Goal: Task Accomplishment & Management: Complete application form

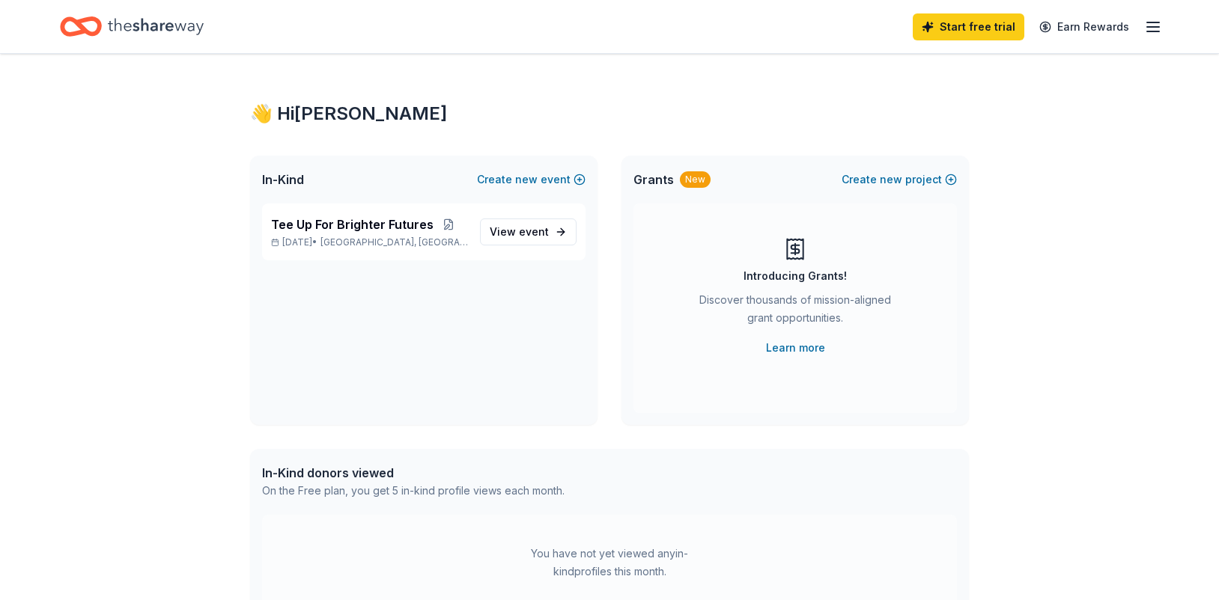
click at [27, 128] on div "👋 Hi [PERSON_NAME] In-Kind Create new event Tee Up For Brighter Futures [DATE] …" at bounding box center [609, 476] width 1219 height 844
click at [546, 231] on span "event" at bounding box center [534, 231] width 30 height 13
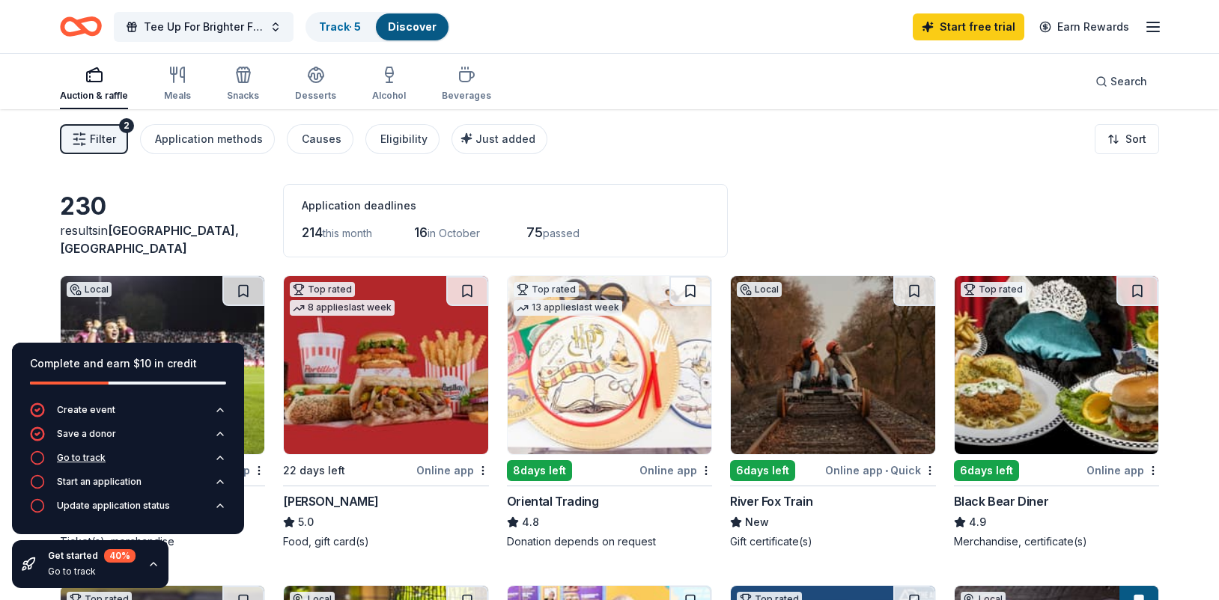
click at [106, 457] on button "Go to track" at bounding box center [128, 463] width 196 height 24
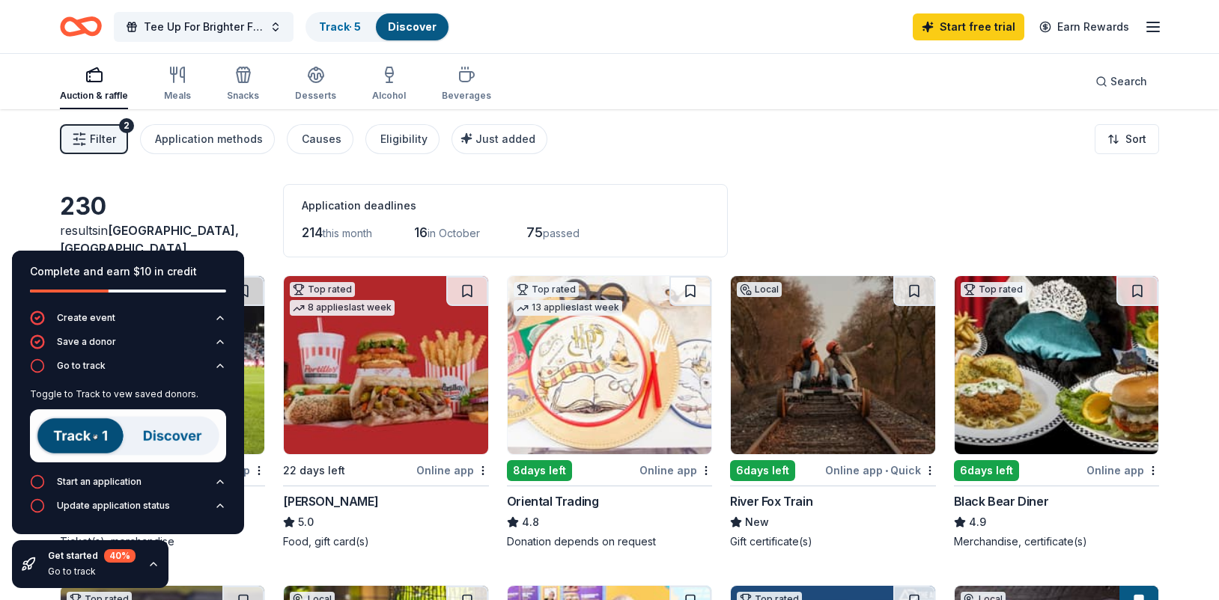
click at [94, 444] on img at bounding box center [128, 435] width 196 height 53
click at [92, 429] on img at bounding box center [128, 435] width 196 height 53
click at [335, 19] on div "Track · 5" at bounding box center [340, 26] width 66 height 27
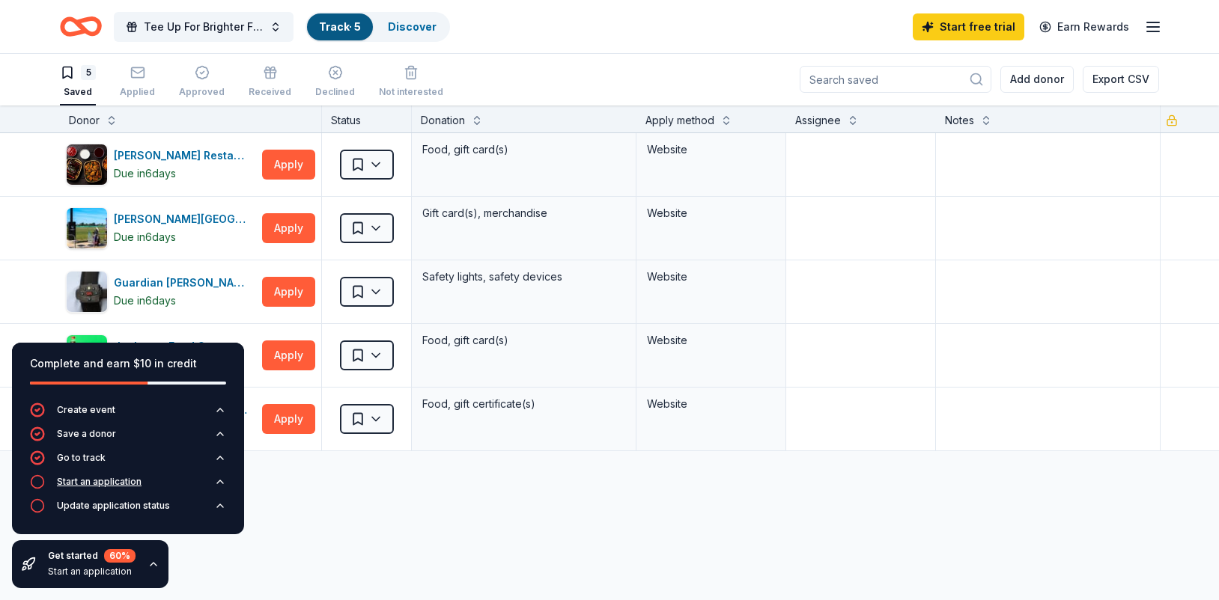
click at [102, 484] on div "Start an application" at bounding box center [99, 482] width 85 height 12
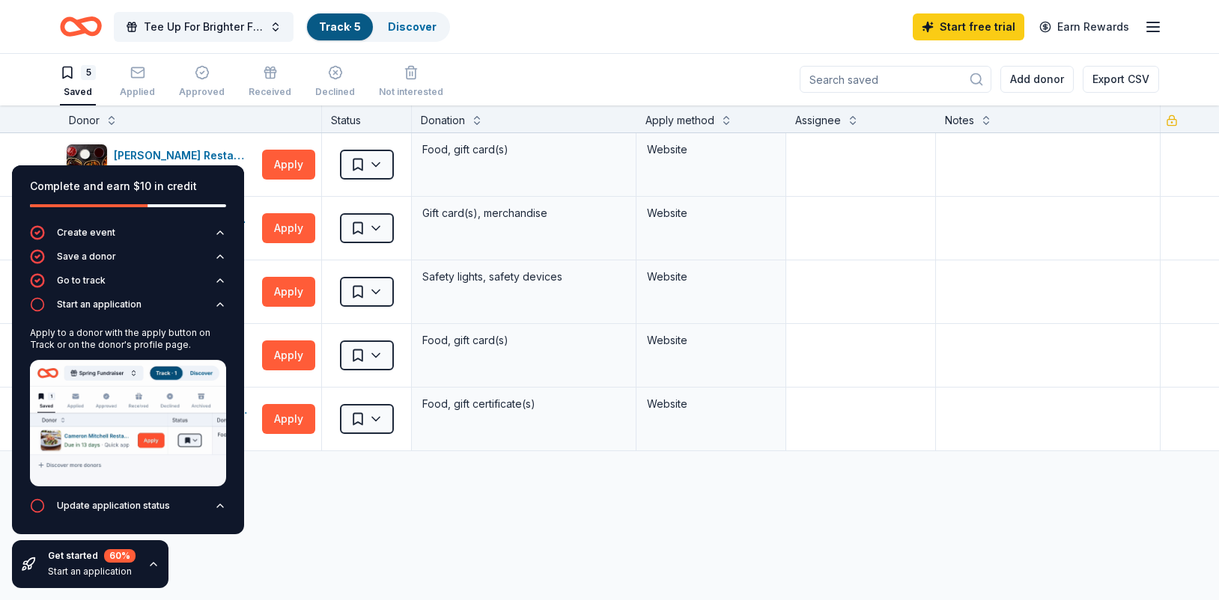
click at [391, 492] on div "Discover more donors" at bounding box center [610, 472] width 1220 height 42
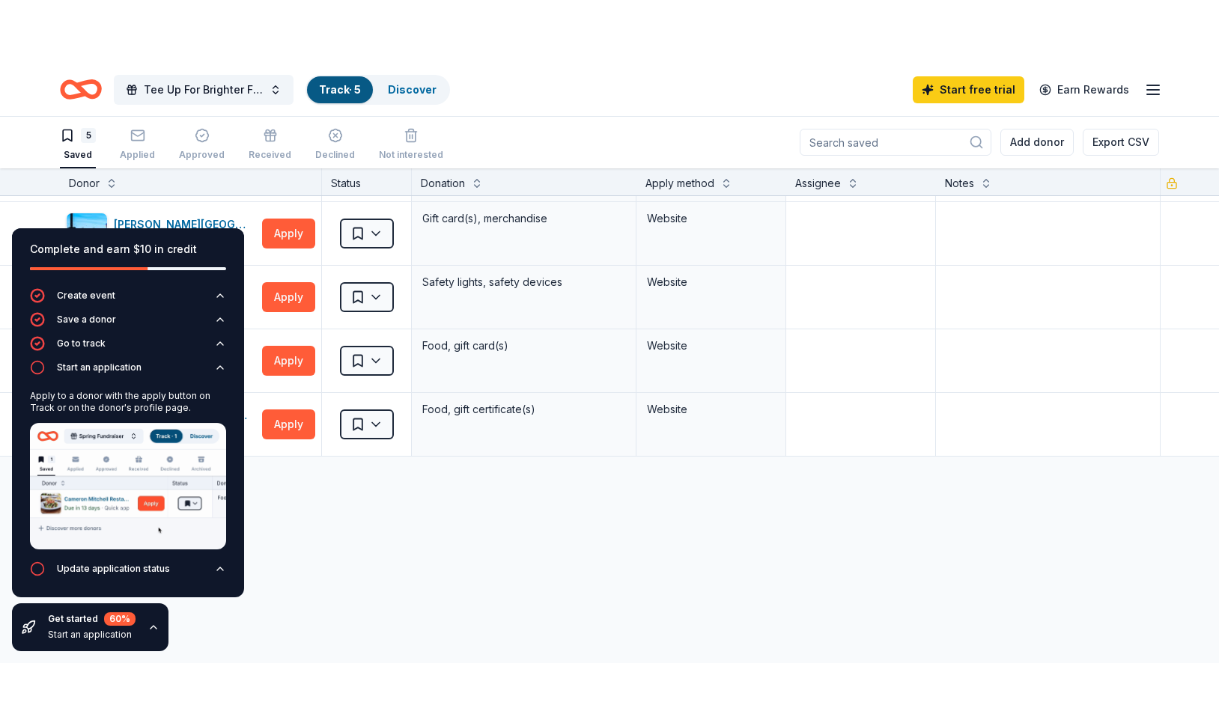
scroll to position [0, 0]
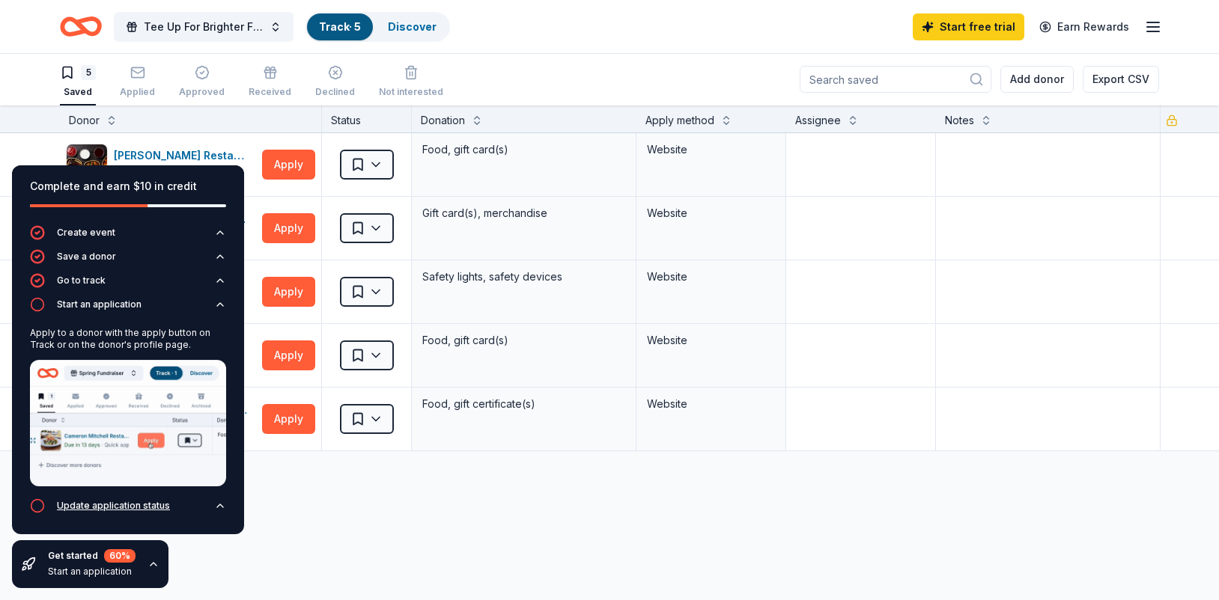
click at [220, 509] on icon "button" at bounding box center [220, 506] width 12 height 12
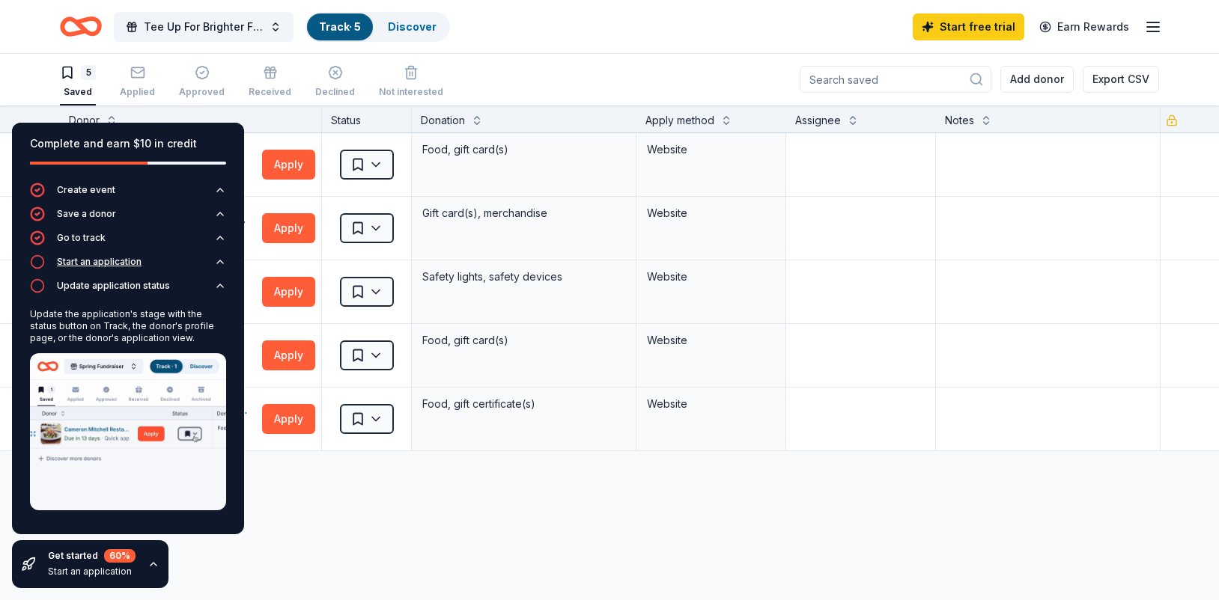
click at [220, 260] on icon "button" at bounding box center [220, 261] width 6 height 3
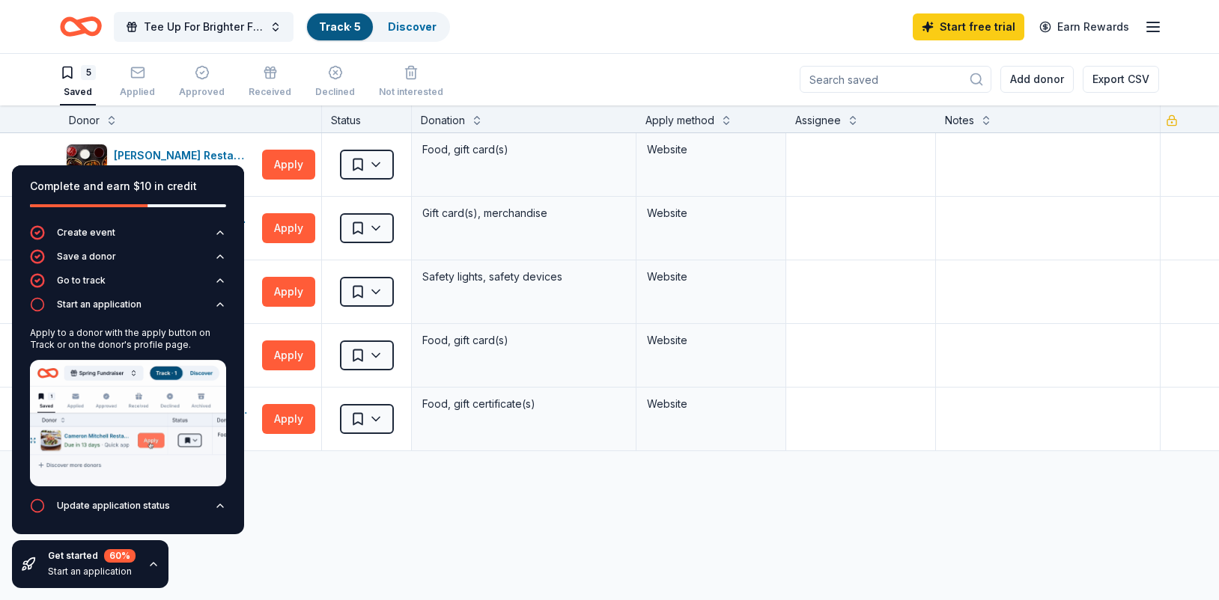
click at [225, 161] on div "Complete and earn $10 in credit Create event Save a donor Go to track Start an …" at bounding box center [128, 376] width 256 height 447
click at [198, 151] on div "Bennett's Restaurants" at bounding box center [185, 156] width 142 height 18
click at [379, 538] on div "Bennett's Restaurants Due in 6 days Apply Saved Food, gift card(s) Website Bing…" at bounding box center [610, 433] width 1220 height 600
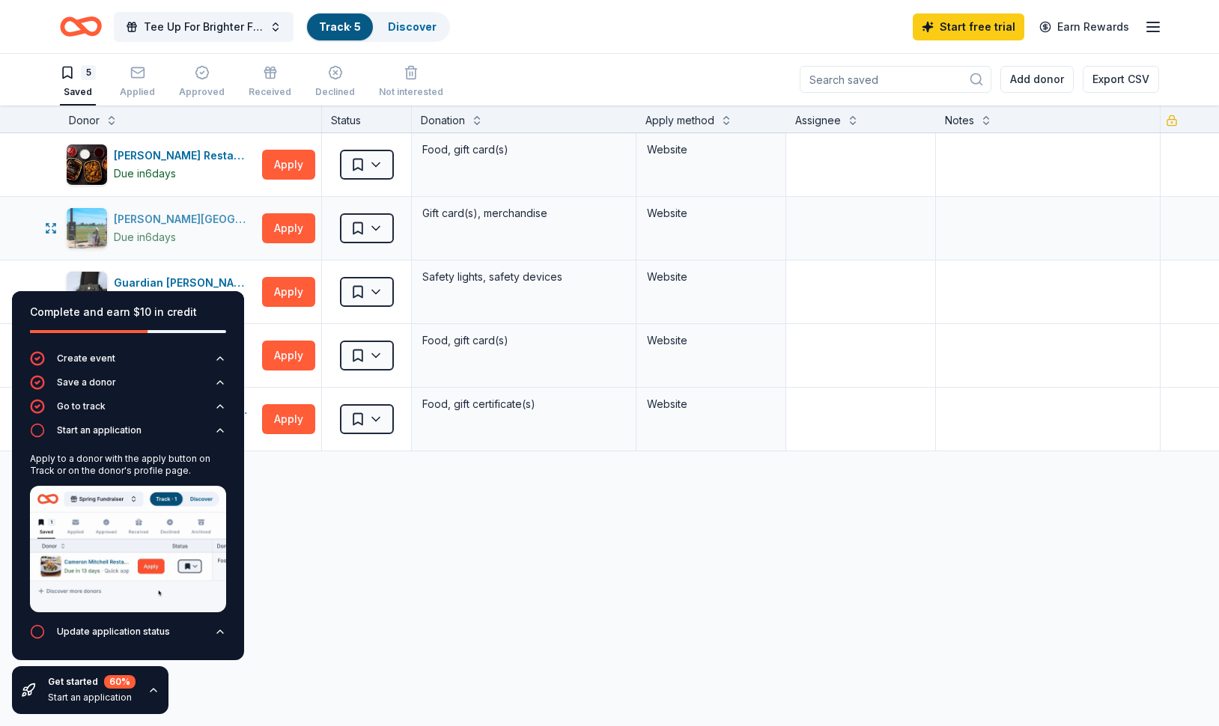
click at [209, 216] on div "Bing Maloney Golf Complex" at bounding box center [185, 219] width 142 height 18
click at [257, 362] on div "Jacksons Food Stores Due in 6 days Apply" at bounding box center [190, 355] width 261 height 63
click at [250, 362] on div "Complete and earn $10 in credit Create event Save a donor Go to track Start an …" at bounding box center [128, 502] width 256 height 447
click at [204, 314] on div "Complete and earn $10 in credit" at bounding box center [128, 312] width 196 height 18
click at [217, 357] on icon "button" at bounding box center [220, 359] width 12 height 12
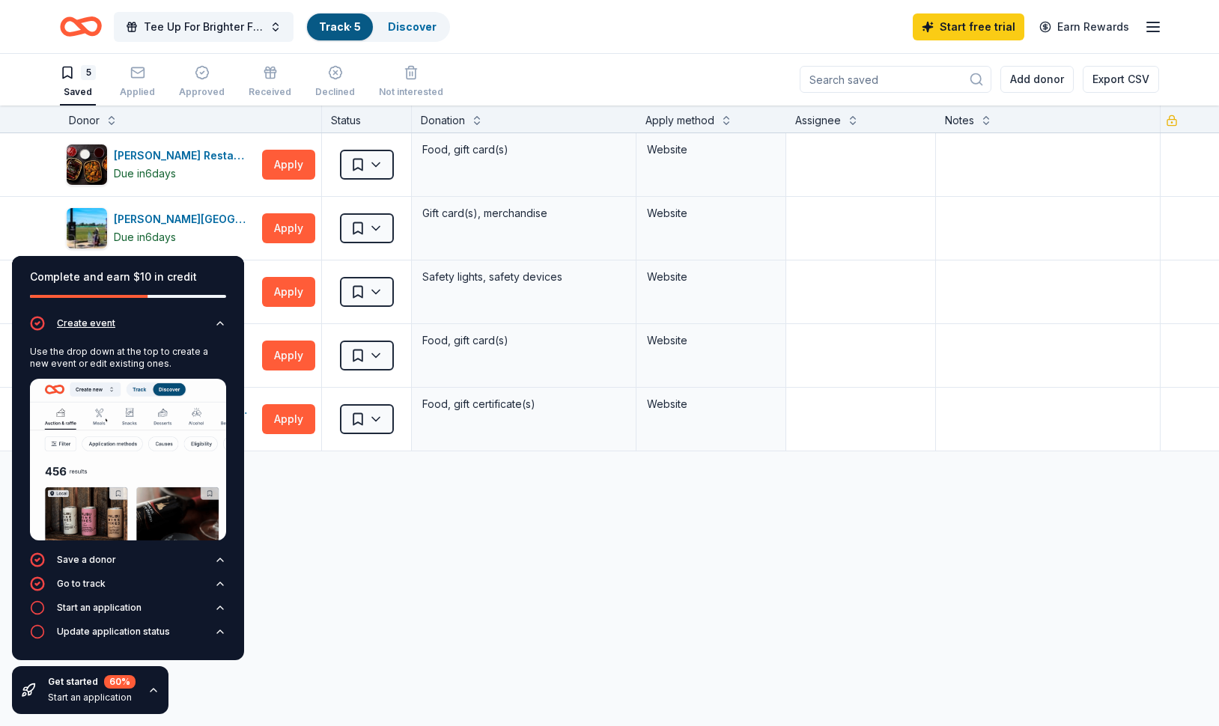
click at [217, 325] on icon "button" at bounding box center [220, 323] width 6 height 3
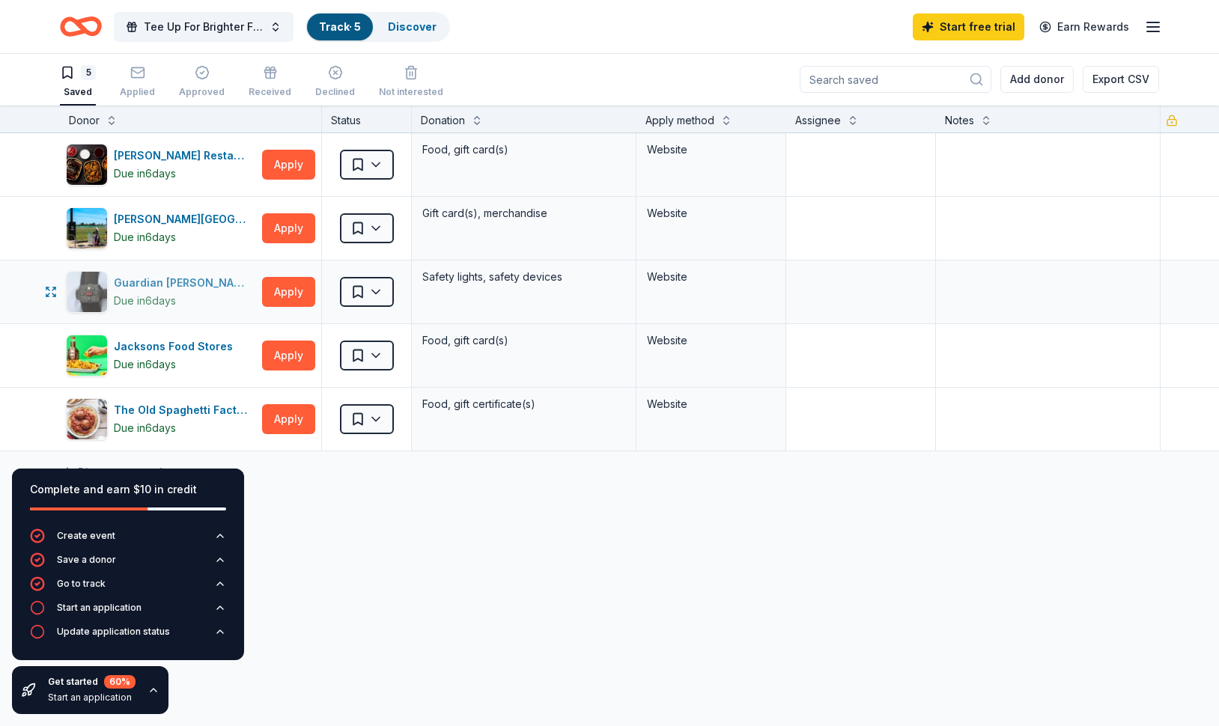
click at [148, 284] on div "Guardian [PERSON_NAME]" at bounding box center [185, 283] width 142 height 18
click at [194, 407] on div "The Old Spaghetti Factory" at bounding box center [185, 410] width 142 height 18
click at [395, 26] on link "Discover" at bounding box center [412, 26] width 49 height 13
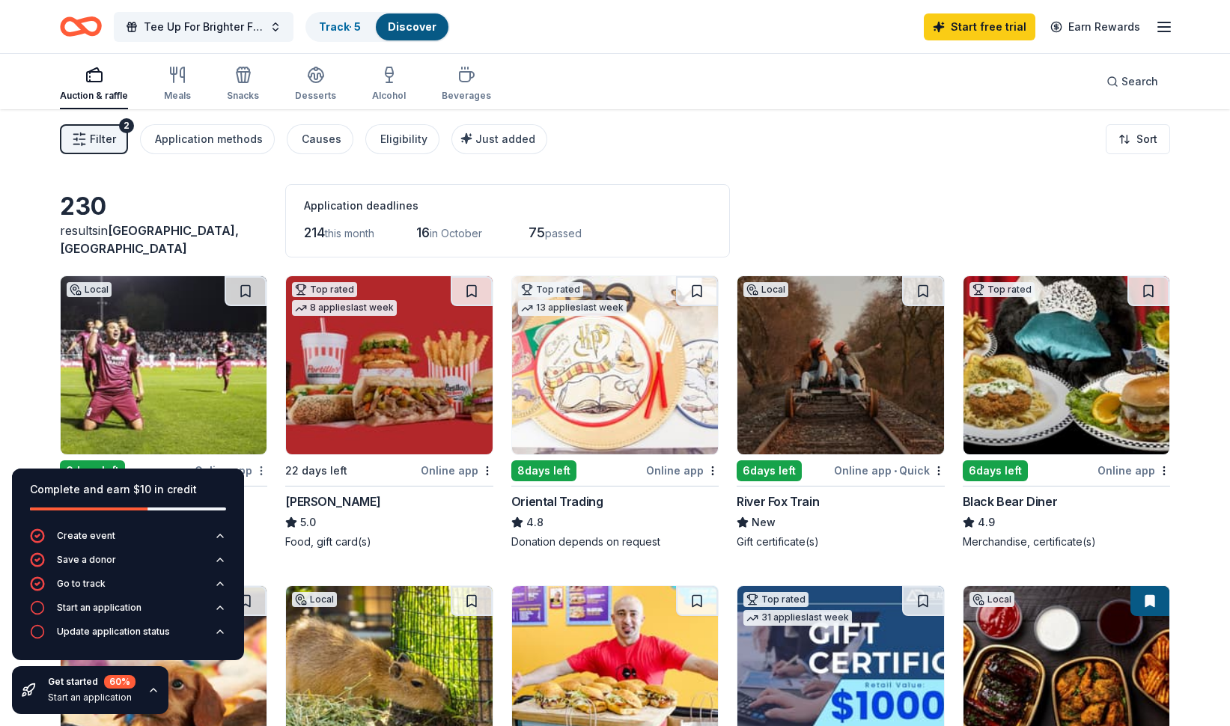
click at [262, 469] on html "Tee Up For Brighter Futures Track · 5 Discover Start free trial Earn Rewards Au…" at bounding box center [615, 363] width 1230 height 726
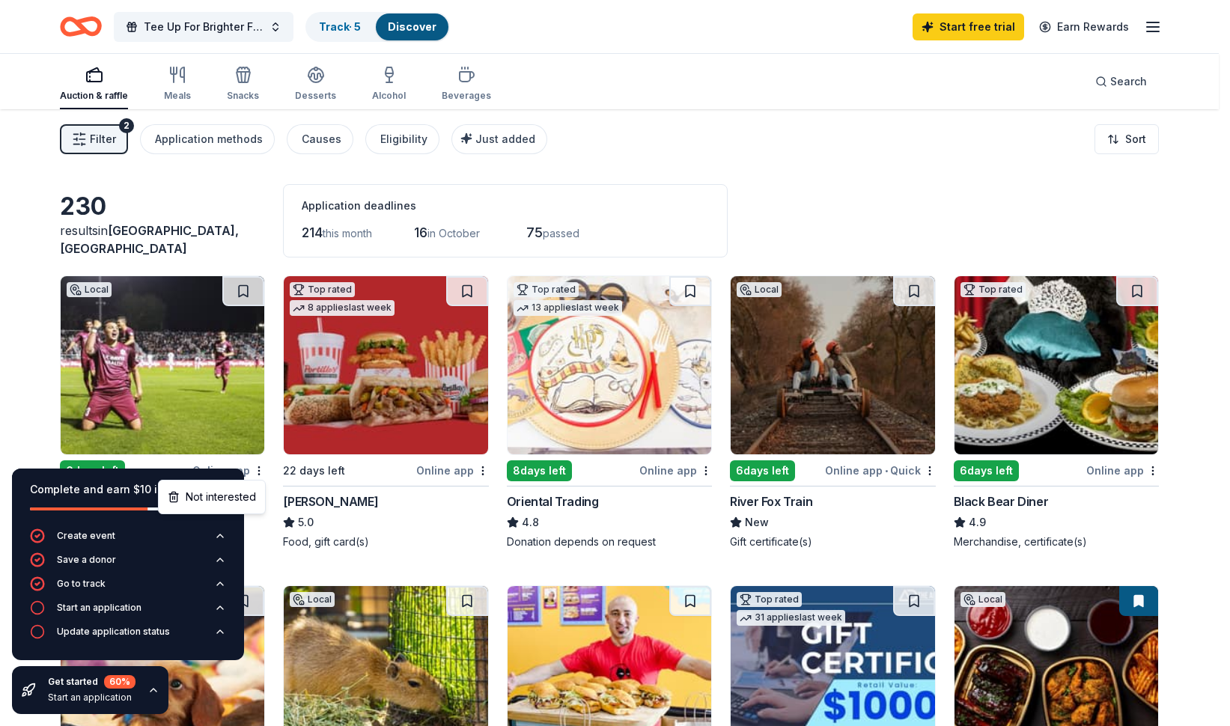
click at [237, 201] on html "Tee Up For Brighter Futures Track · 5 Discover Start free trial Earn Rewards Au…" at bounding box center [615, 363] width 1230 height 726
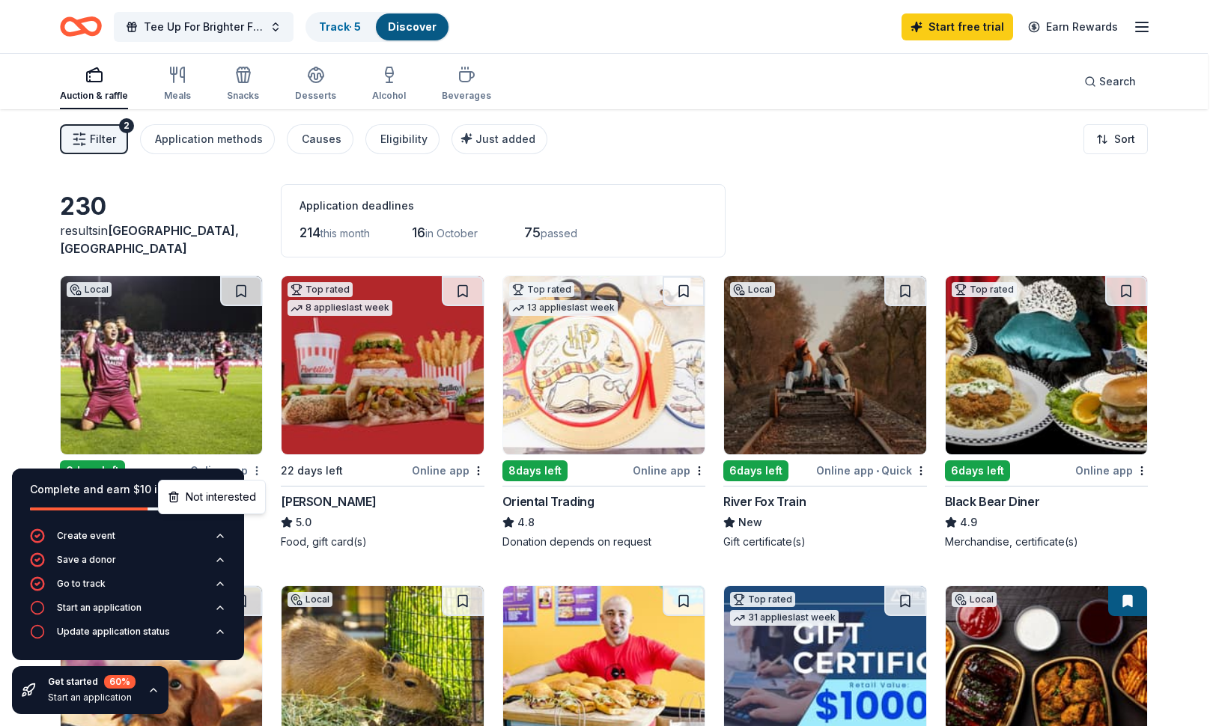
click at [260, 475] on html "Tee Up For Brighter Futures Track · 5 Discover Start free trial Earn Rewards Au…" at bounding box center [609, 363] width 1219 height 726
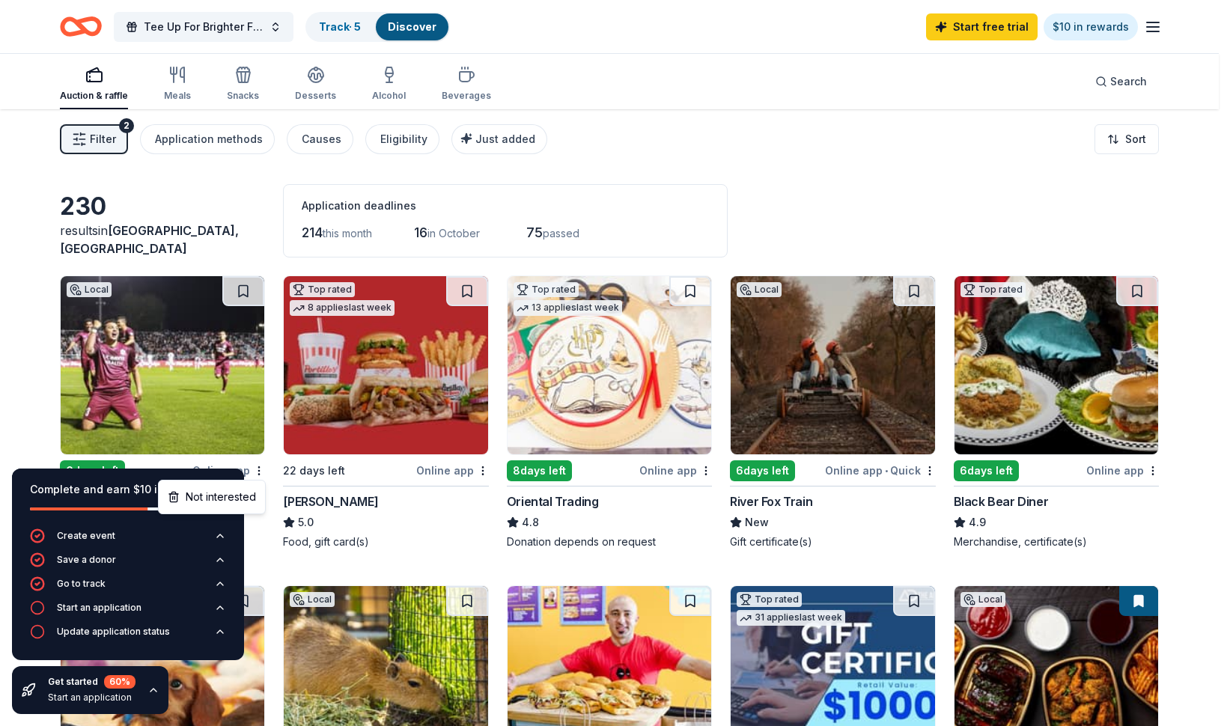
click at [169, 335] on html "Tee Up For Brighter Futures Track · 5 Discover Start free trial $10 in rewards …" at bounding box center [615, 363] width 1230 height 726
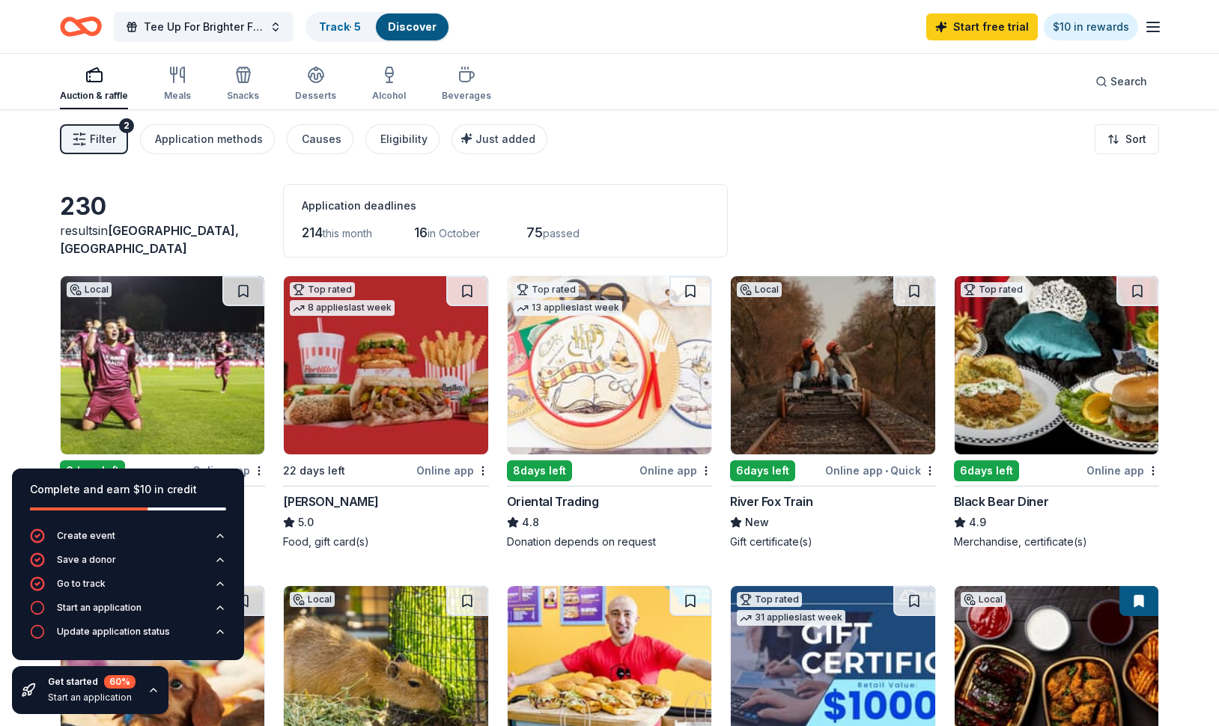
click at [169, 335] on img at bounding box center [163, 365] width 204 height 178
click at [103, 600] on div "Start an application" at bounding box center [99, 608] width 85 height 12
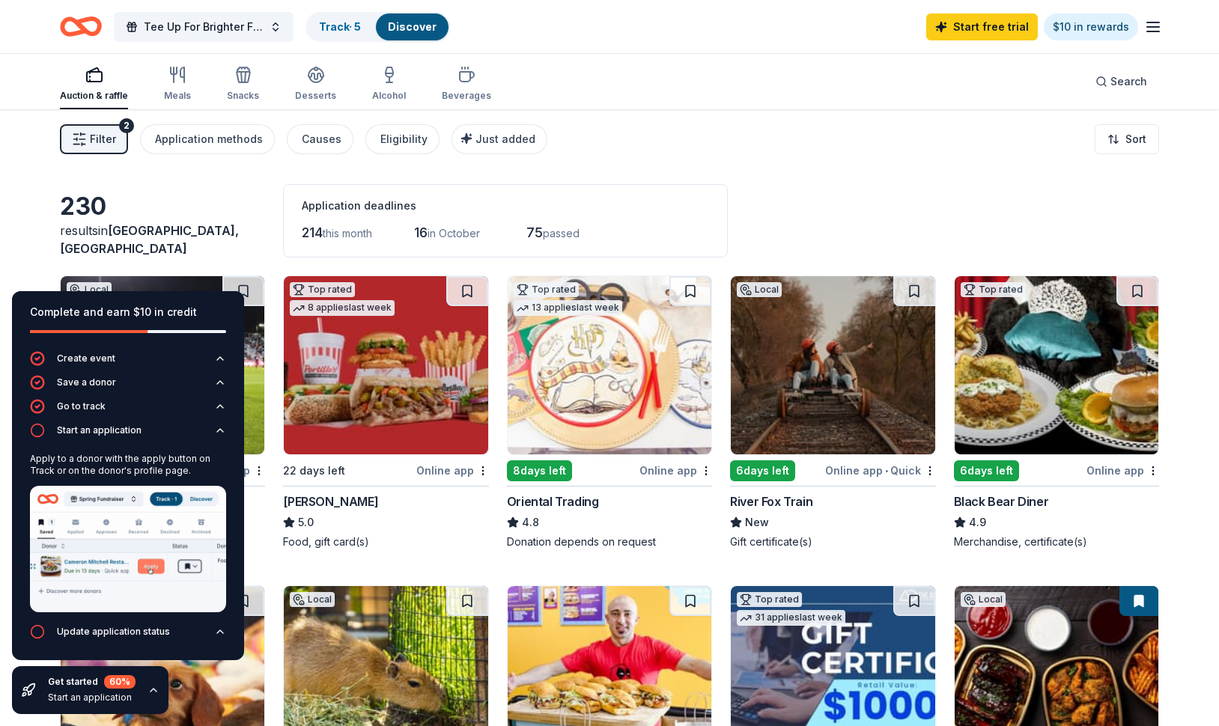
click at [156, 566] on img at bounding box center [128, 549] width 196 height 126
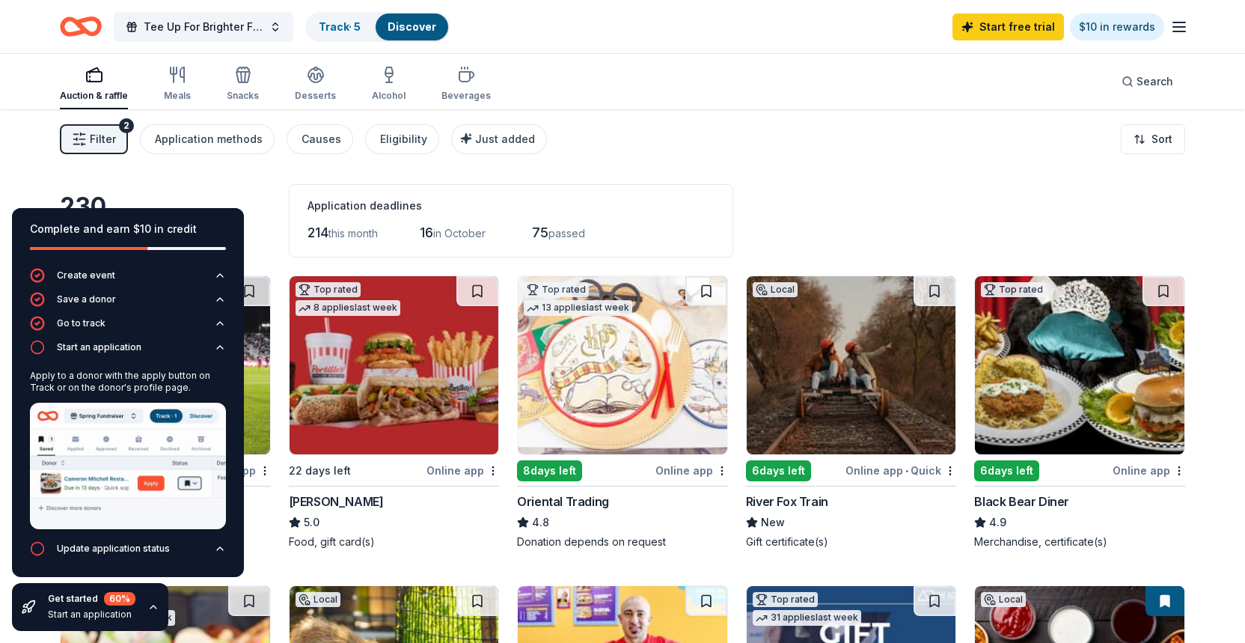
click at [117, 450] on img at bounding box center [128, 466] width 196 height 126
click at [323, 21] on link "Track · 5" at bounding box center [340, 26] width 42 height 13
click at [339, 25] on link "Track · 5" at bounding box center [340, 26] width 42 height 13
click at [418, 29] on link "Discover" at bounding box center [412, 26] width 49 height 13
click at [341, 31] on link "Track · 5" at bounding box center [340, 26] width 42 height 13
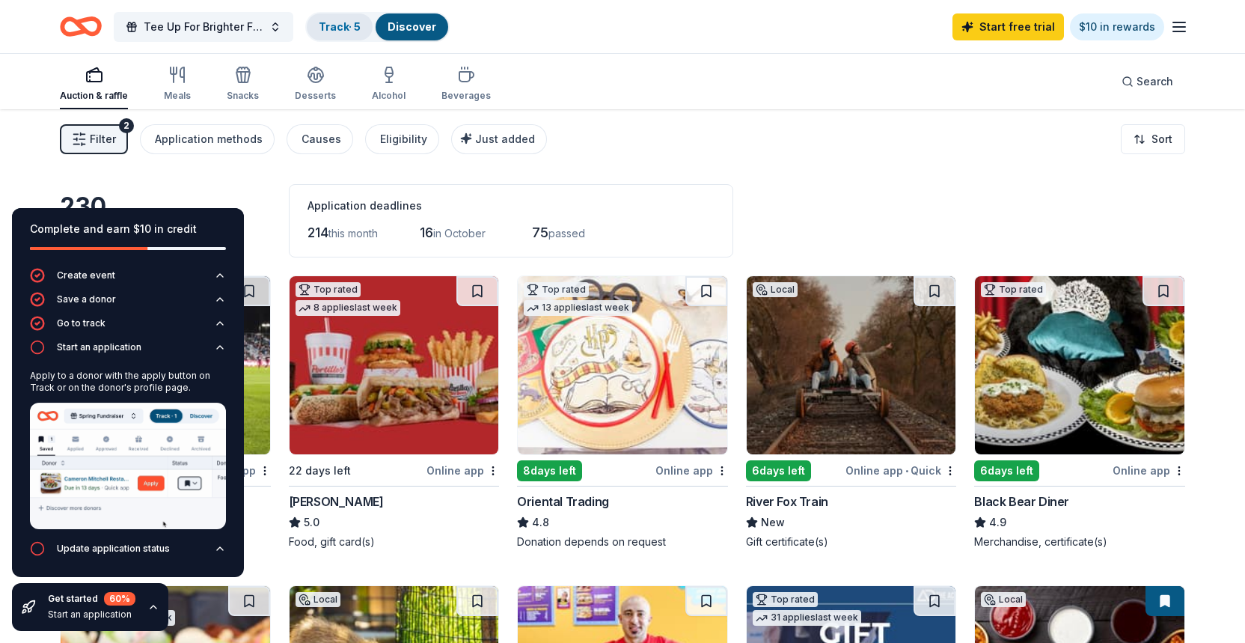
click at [341, 31] on link "Track · 5" at bounding box center [340, 26] width 42 height 13
click at [104, 326] on button "Go to track" at bounding box center [128, 328] width 196 height 24
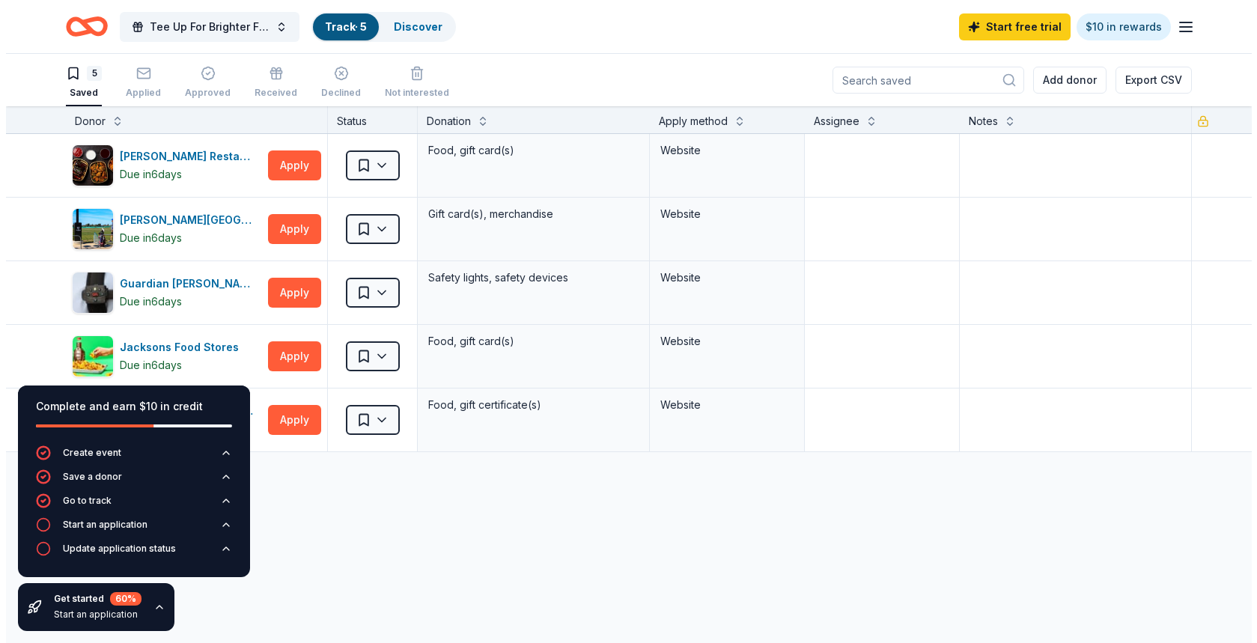
scroll to position [1, 0]
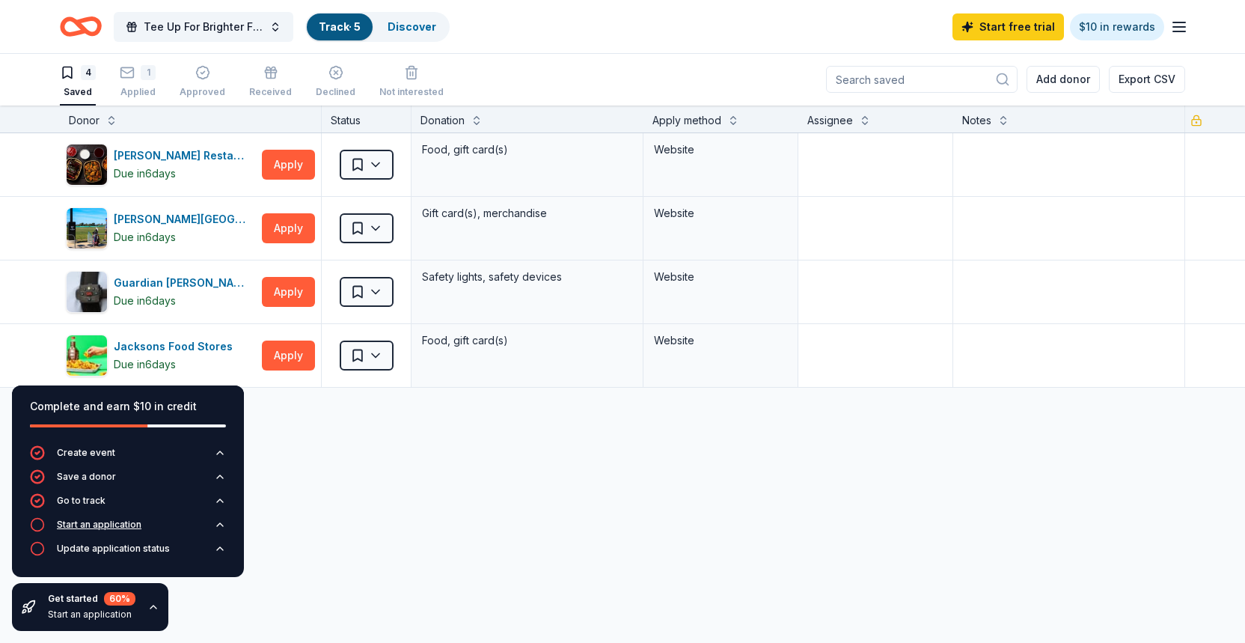
click at [120, 528] on div "Start an application" at bounding box center [99, 525] width 85 height 12
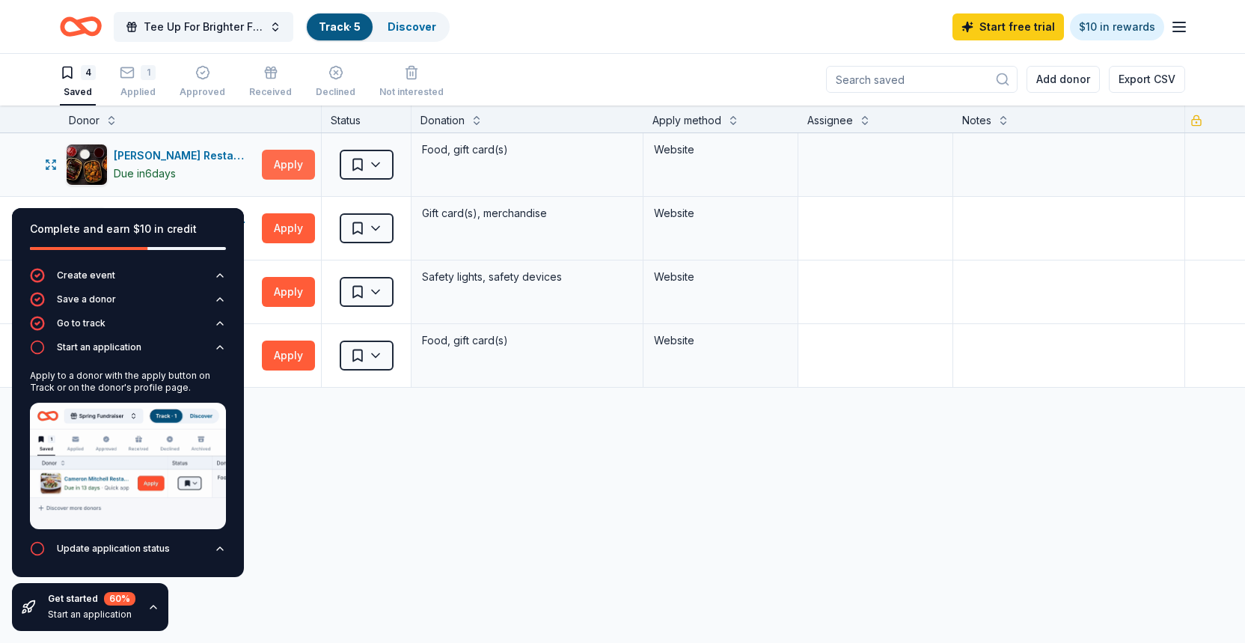
click at [293, 165] on button "Apply" at bounding box center [288, 165] width 53 height 30
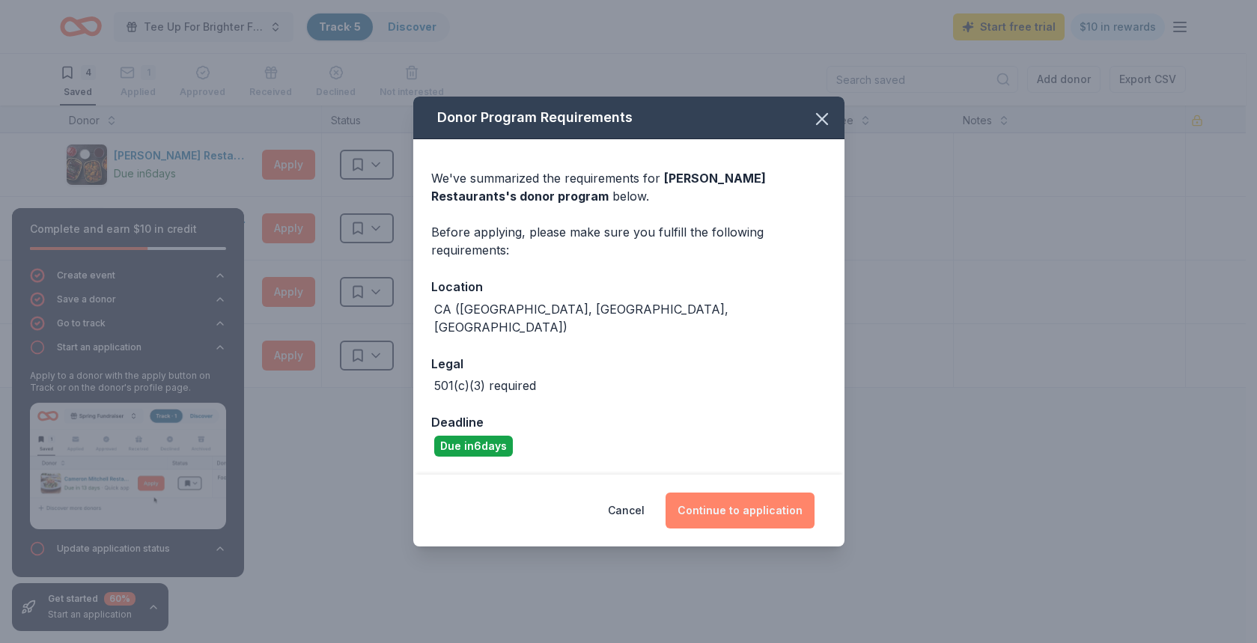
click at [751, 507] on button "Continue to application" at bounding box center [739, 511] width 149 height 36
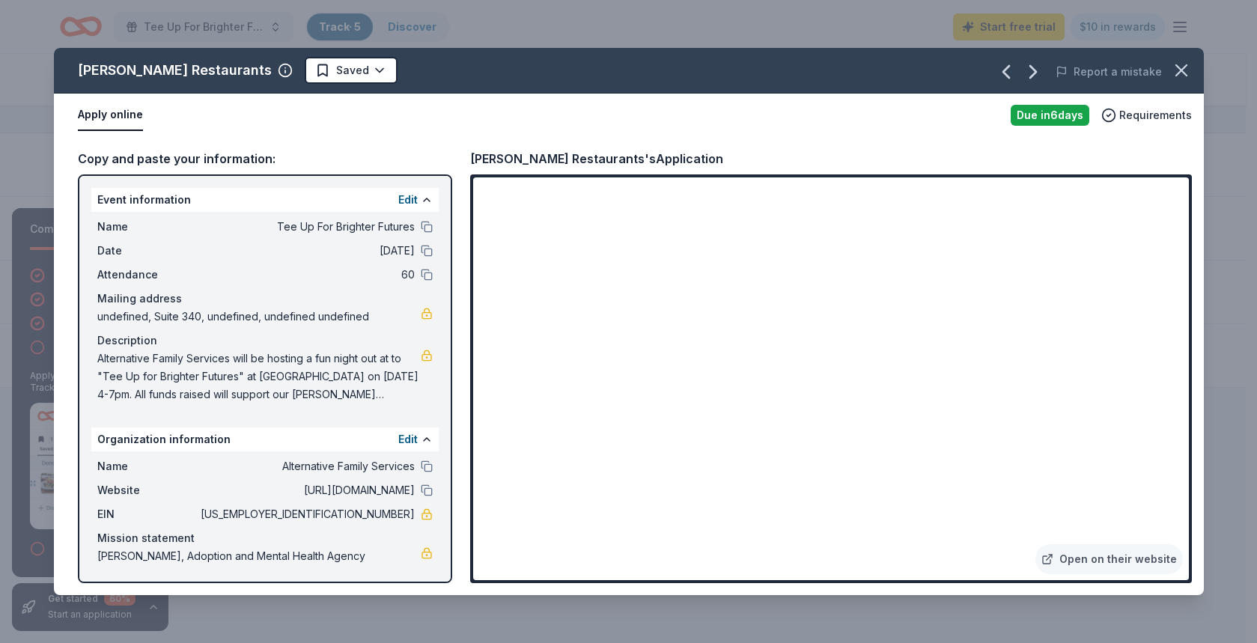
drag, startPoint x: 1188, startPoint y: 207, endPoint x: 1189, endPoint y: 235, distance: 27.7
click at [1189, 235] on div "Open on their website" at bounding box center [831, 378] width 722 height 409
click at [421, 231] on button at bounding box center [427, 227] width 12 height 12
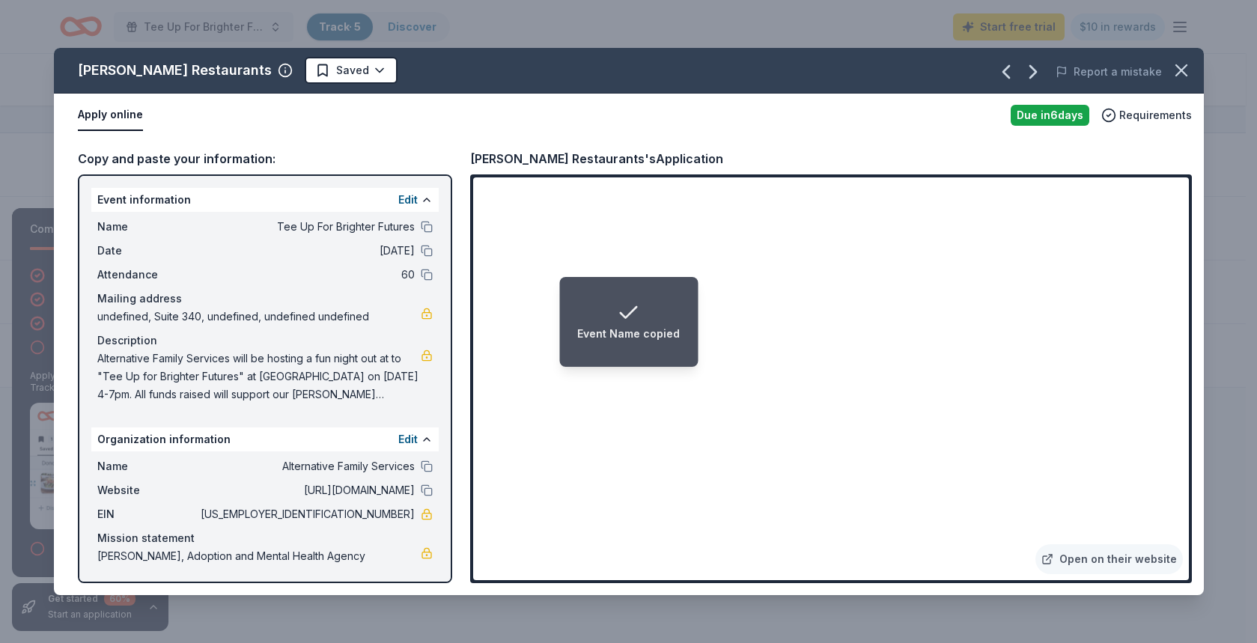
drag, startPoint x: 1188, startPoint y: 324, endPoint x: 1193, endPoint y: 344, distance: 20.2
click at [1193, 344] on div "Copy and paste your information: Event information Edit Name Tee Up For Brighte…" at bounding box center [629, 366] width 1150 height 458
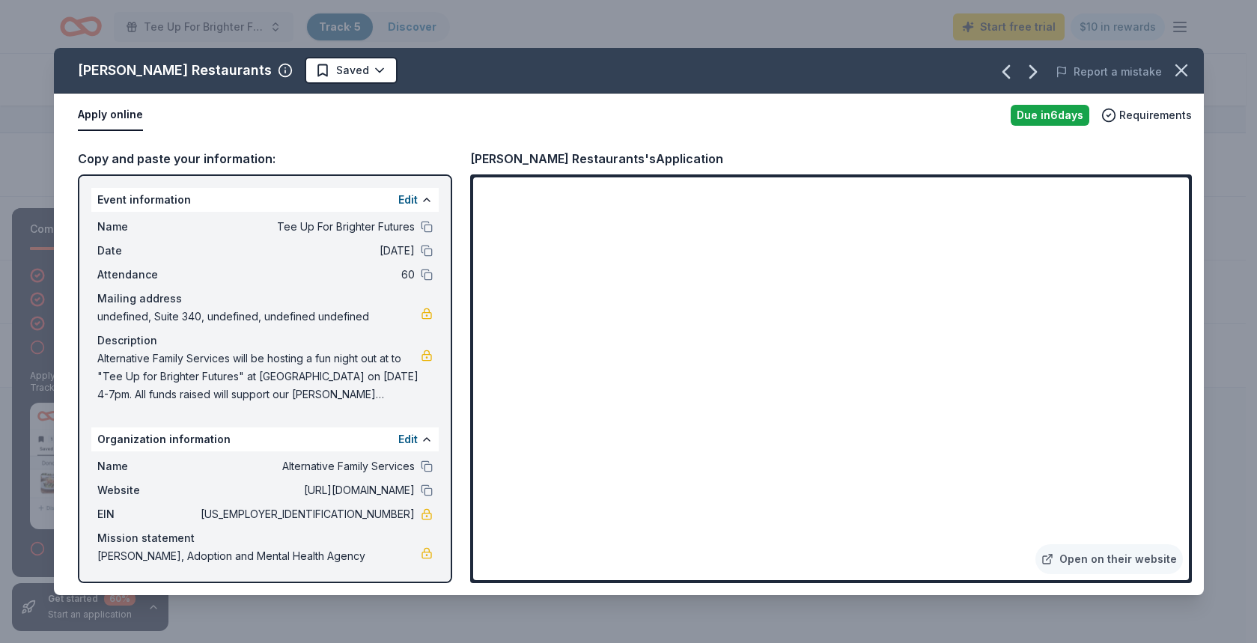
drag, startPoint x: 1189, startPoint y: 259, endPoint x: 1195, endPoint y: 297, distance: 38.6
click at [1195, 297] on div "Copy and paste your information: Event information Edit Name Tee Up For Brighte…" at bounding box center [629, 366] width 1150 height 458
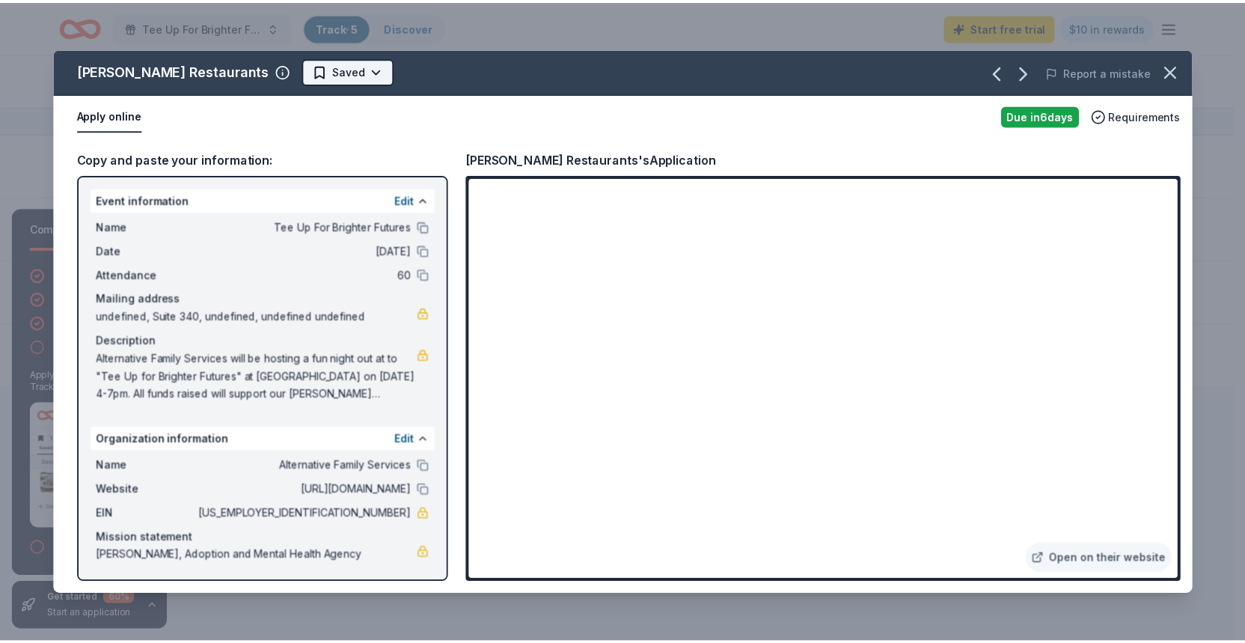
scroll to position [0, 0]
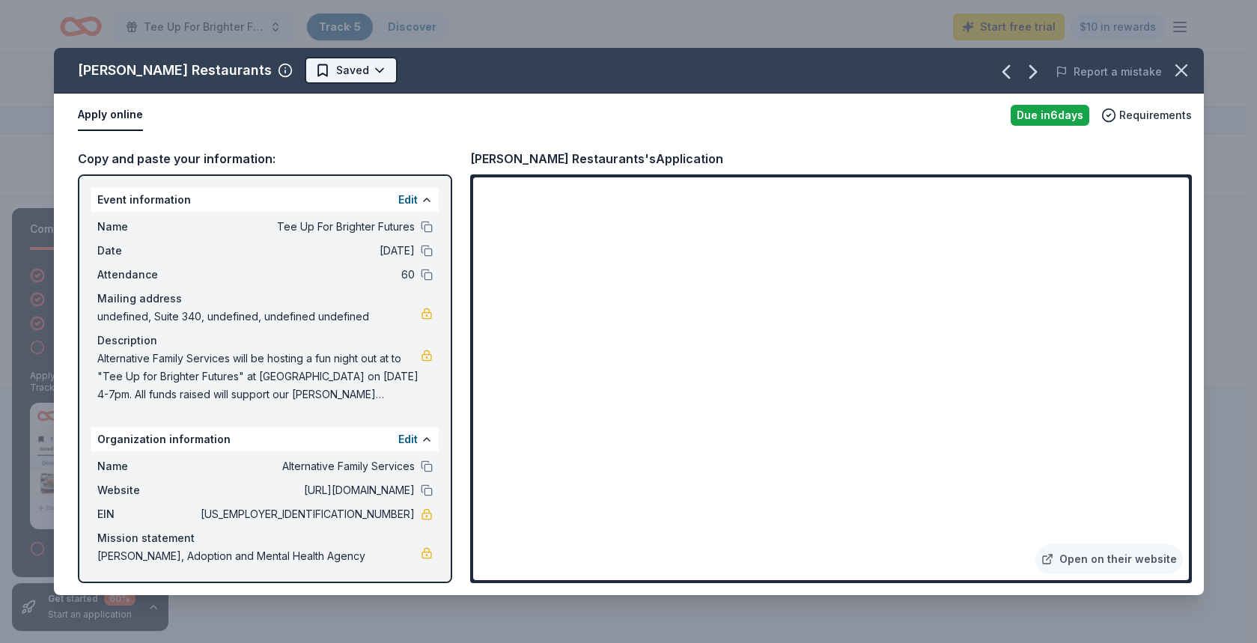
click at [332, 71] on html "Tee Up For Brighter Futures Track · 5 Discover Start free trial $10 in rewards …" at bounding box center [628, 321] width 1257 height 643
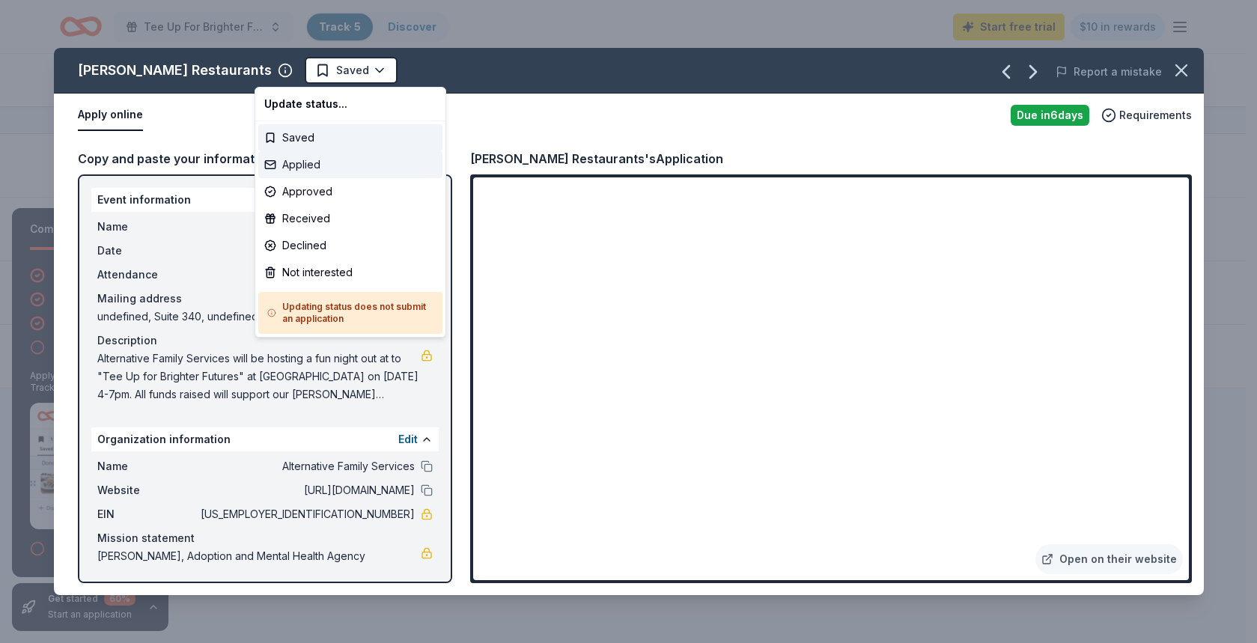
click at [317, 171] on div "Applied" at bounding box center [350, 164] width 184 height 27
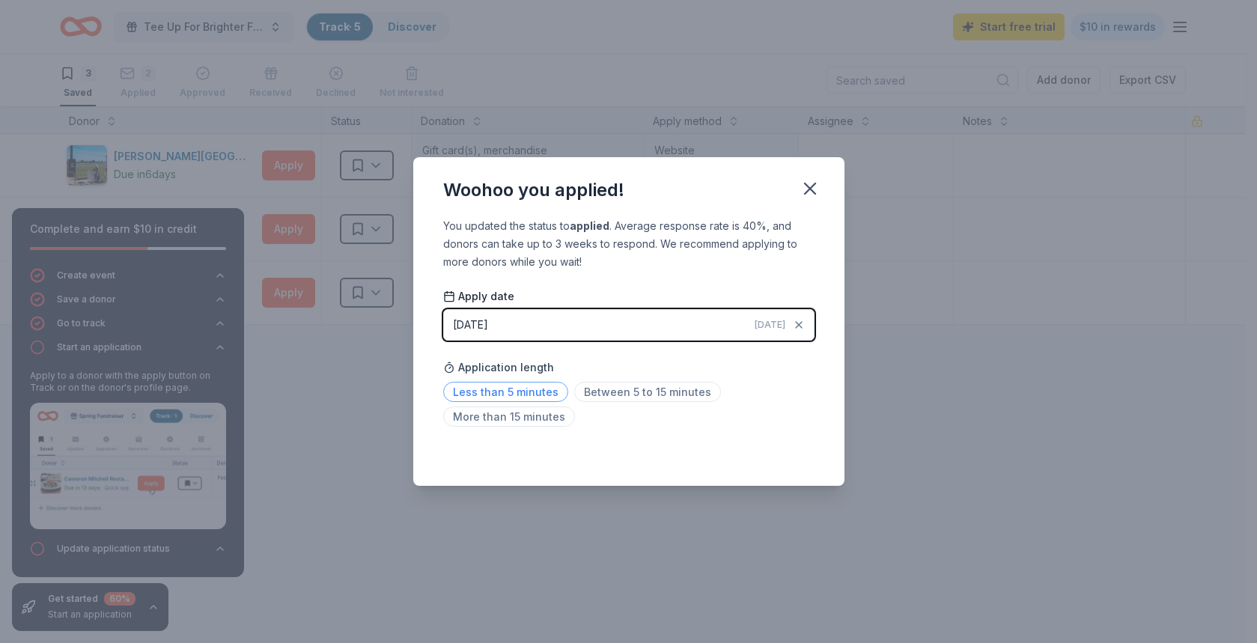
click at [542, 393] on span "Less than 5 minutes" at bounding box center [505, 392] width 125 height 20
click at [802, 187] on icon "button" at bounding box center [809, 188] width 21 height 21
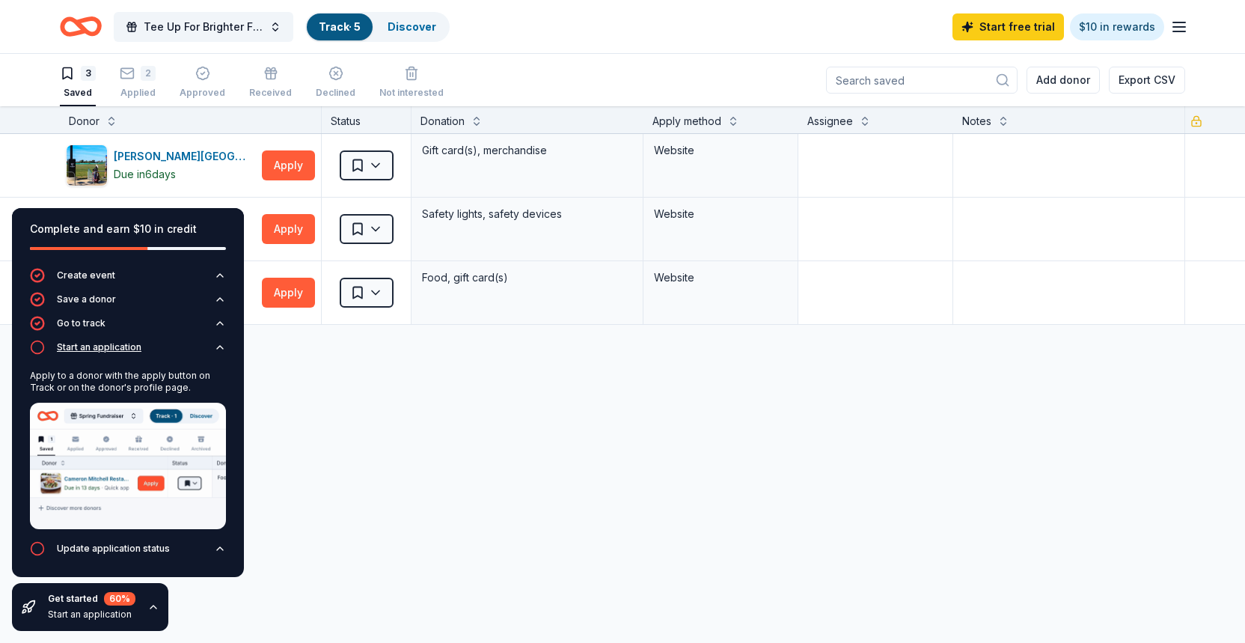
click at [40, 347] on icon "button" at bounding box center [37, 347] width 15 height 15
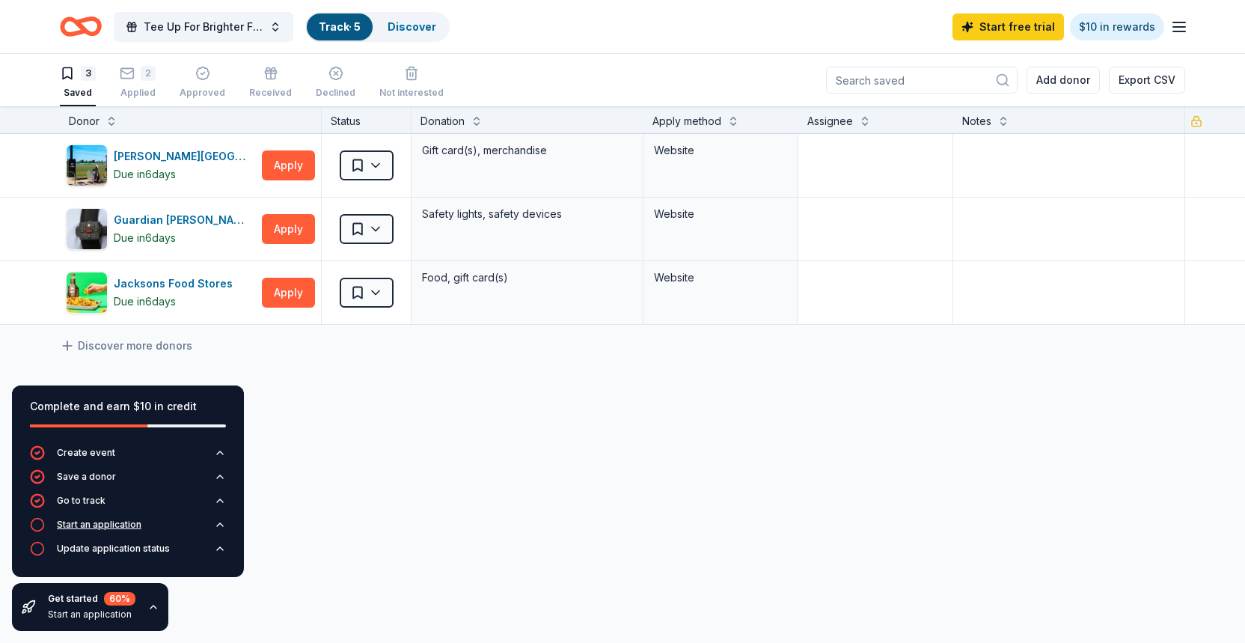
click at [34, 528] on icon "button" at bounding box center [37, 524] width 15 height 15
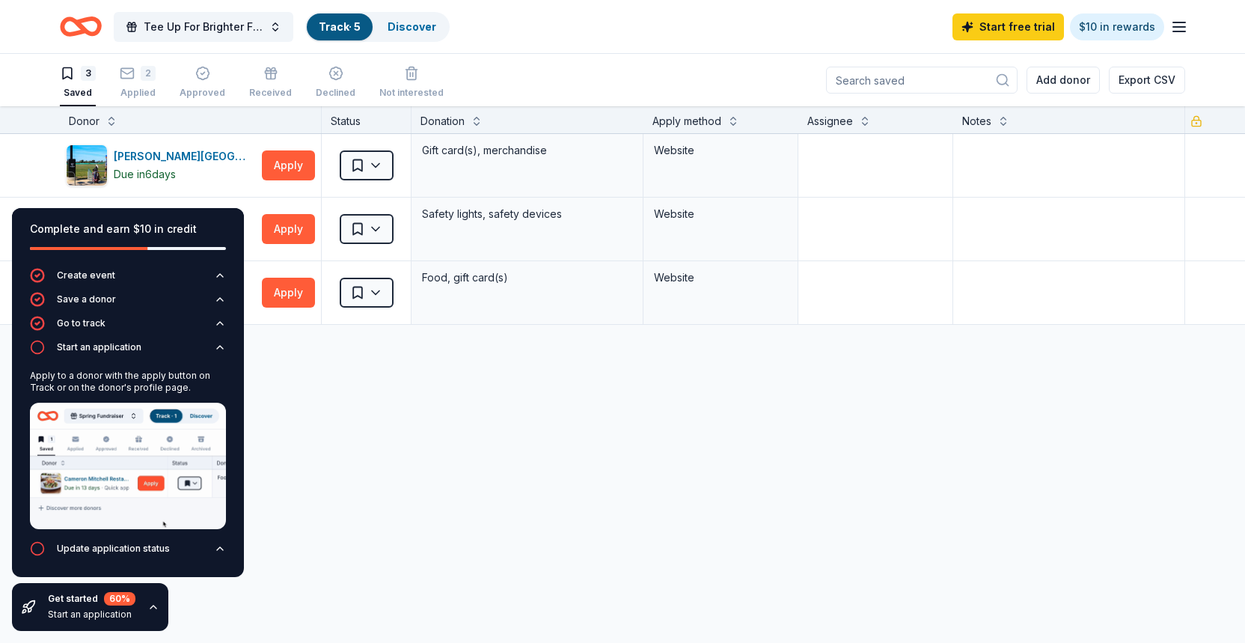
click at [462, 451] on div "Bing Maloney Golf Complex Due in 6 days Apply Saved Gift card(s), merchandise W…" at bounding box center [622, 370] width 1245 height 472
click at [91, 556] on button "Update application status" at bounding box center [128, 553] width 196 height 24
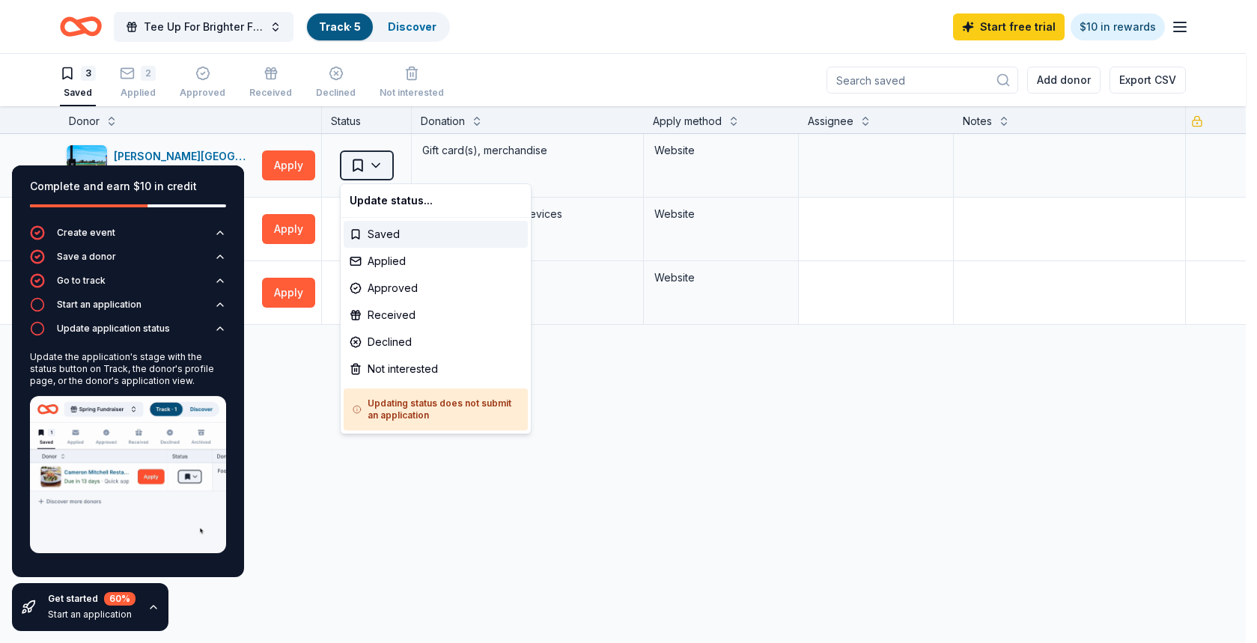
click at [386, 160] on html "Tee Up For Brighter Futures Track · 5 Discover Start free trial $10 in rewards …" at bounding box center [628, 321] width 1257 height 643
click at [388, 260] on div "Applied" at bounding box center [436, 261] width 184 height 27
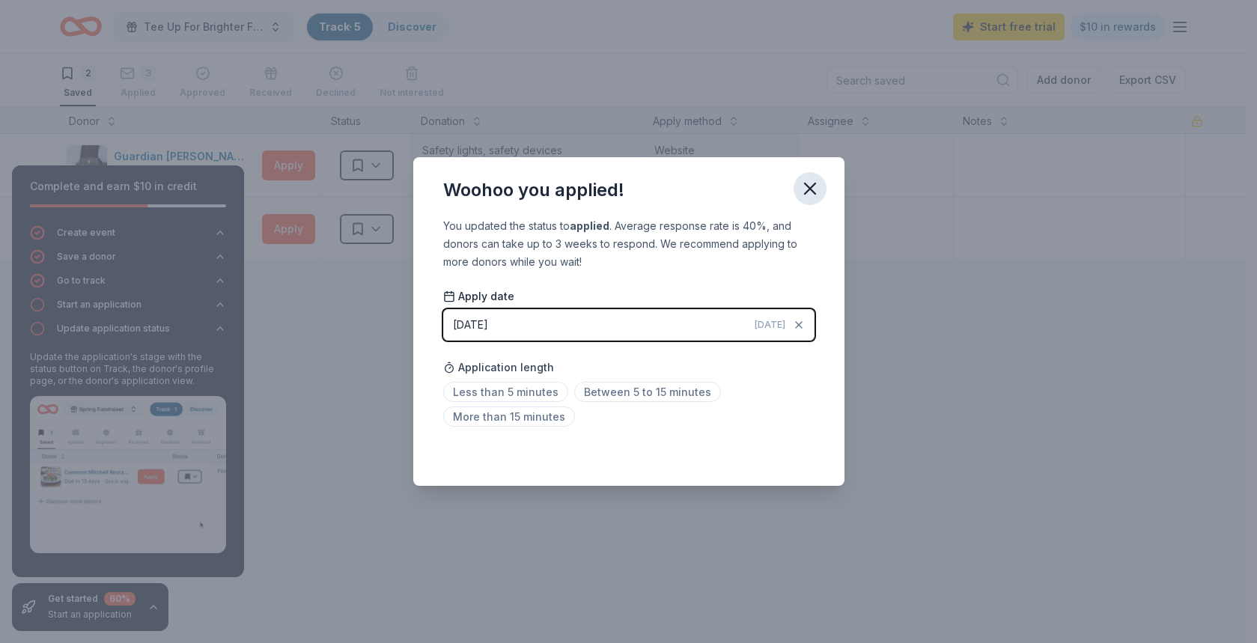
click at [819, 190] on icon "button" at bounding box center [809, 188] width 21 height 21
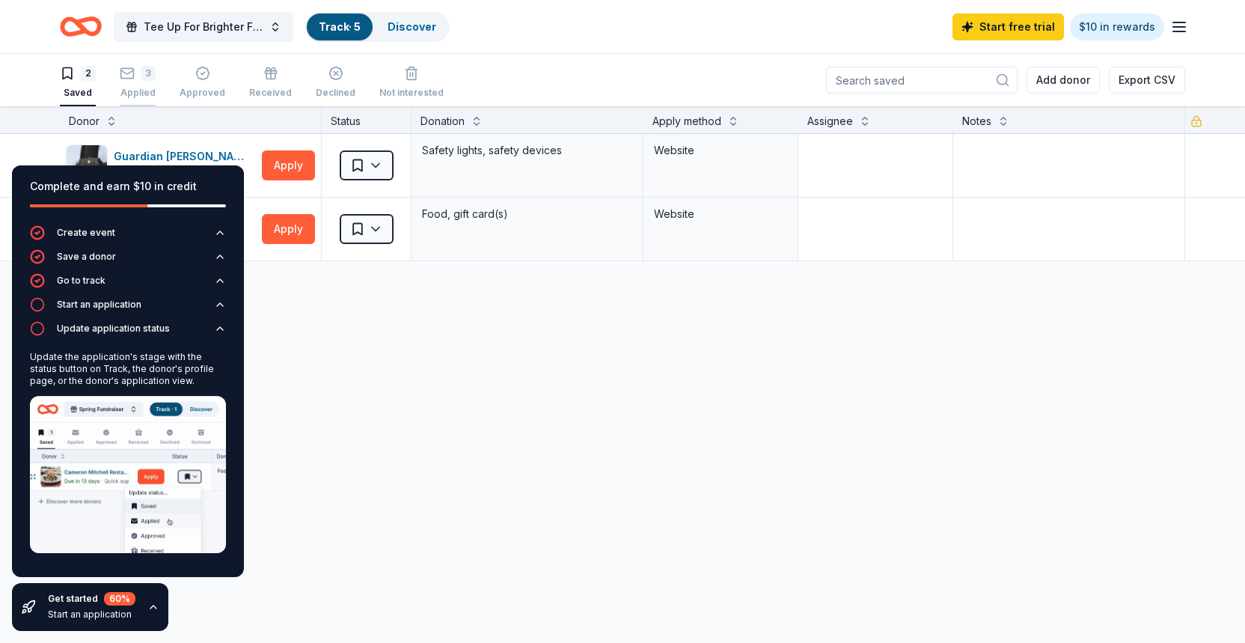
click at [136, 67] on div "3" at bounding box center [138, 65] width 36 height 15
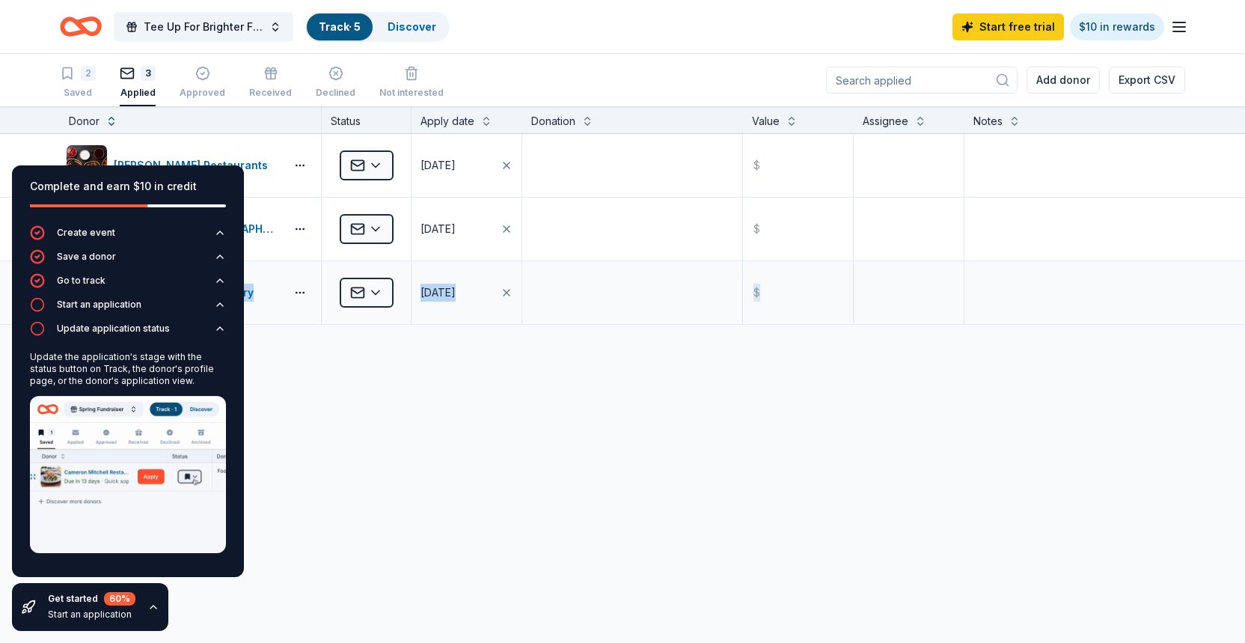
drag, startPoint x: 1245, startPoint y: 248, endPoint x: 1242, endPoint y: 269, distance: 20.3
click at [1218, 269] on div "Bennett's Restaurants Applied 09/12/2025 $ Bing Maloney Golf Complex Applied 09…" at bounding box center [622, 250] width 1245 height 233
click at [75, 419] on img at bounding box center [128, 474] width 196 height 157
click at [135, 189] on div "Complete and earn $10 in credit" at bounding box center [128, 186] width 196 height 18
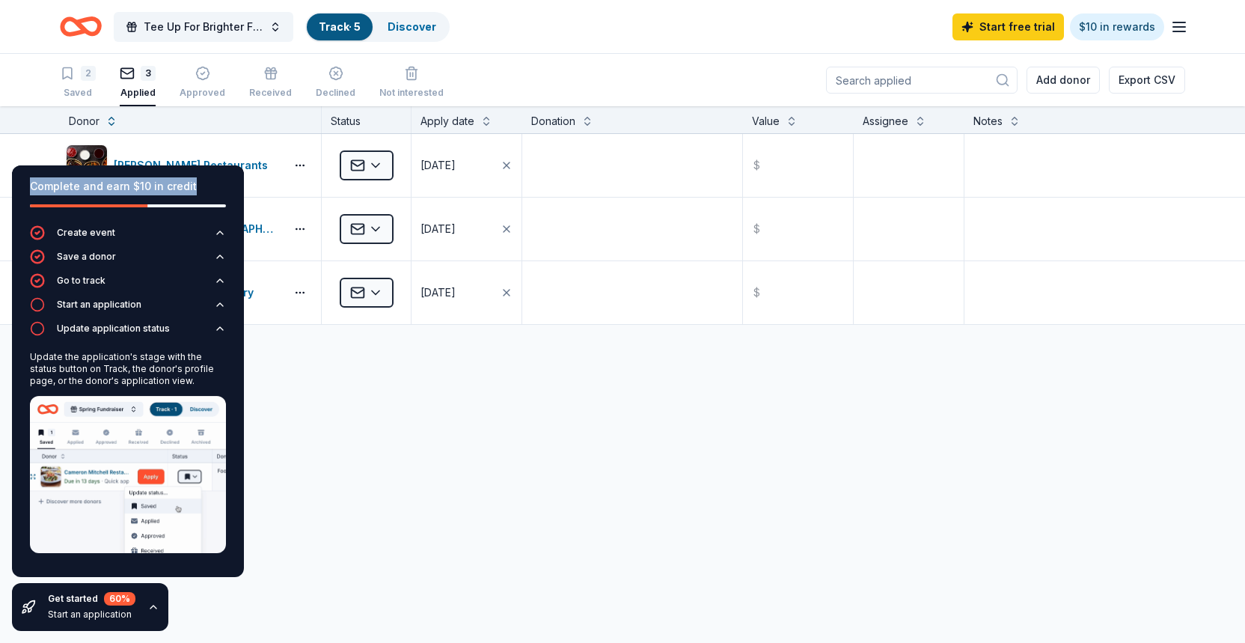
click at [135, 189] on div "Complete and earn $10 in credit" at bounding box center [128, 186] width 196 height 18
click at [34, 302] on icon "button" at bounding box center [37, 304] width 15 height 15
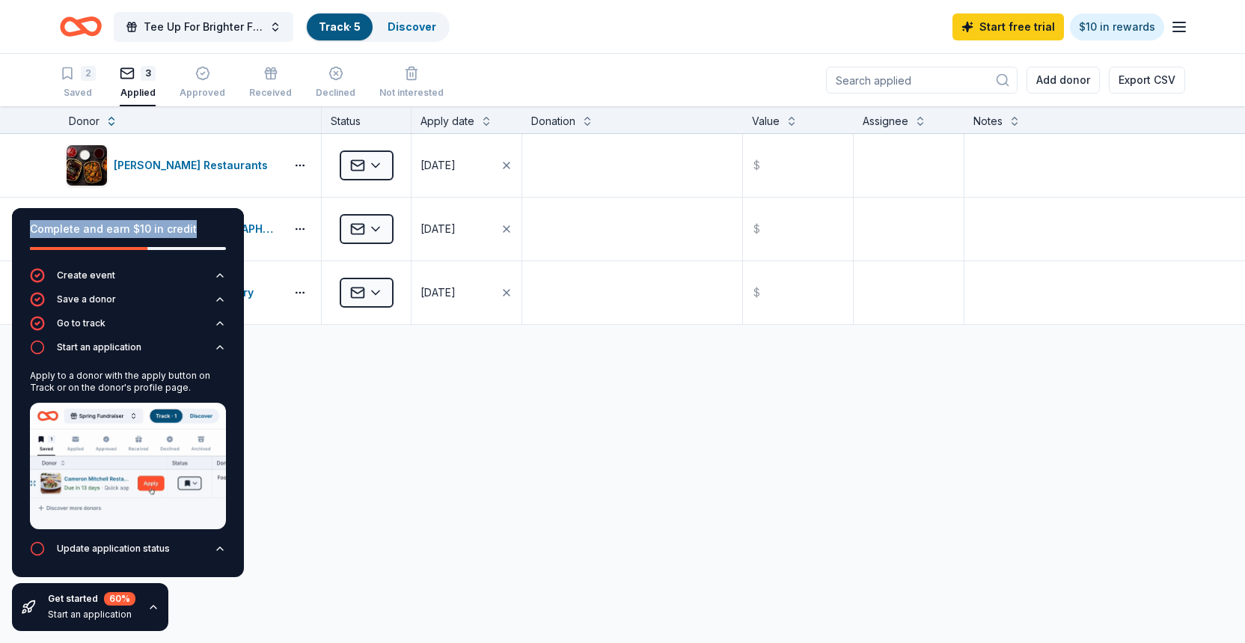
click at [154, 427] on img at bounding box center [128, 466] width 196 height 126
click at [147, 474] on img at bounding box center [128, 466] width 196 height 126
click at [151, 494] on img at bounding box center [128, 466] width 196 height 126
click at [151, 491] on img at bounding box center [128, 466] width 196 height 126
click at [151, 490] on img at bounding box center [128, 466] width 196 height 126
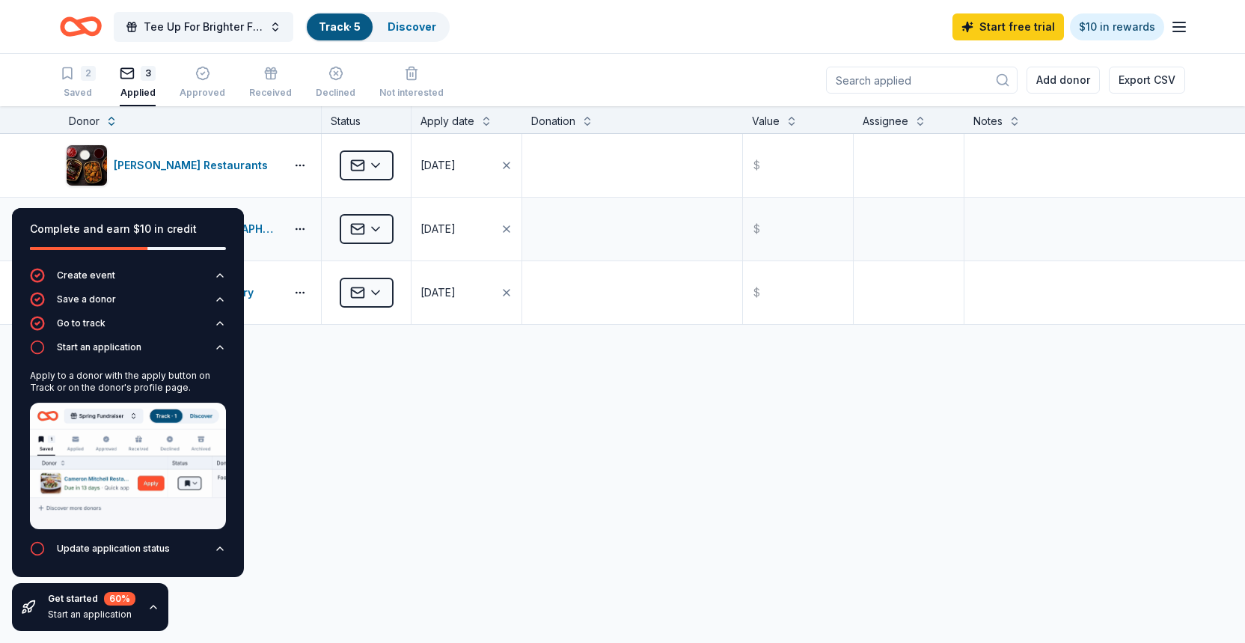
drag, startPoint x: 150, startPoint y: 489, endPoint x: 438, endPoint y: 237, distance: 382.5
click at [505, 457] on div "Bennett's Restaurants Applied 09/12/2025 $ Bing Maloney Golf Complex Applied 09…" at bounding box center [622, 370] width 1245 height 472
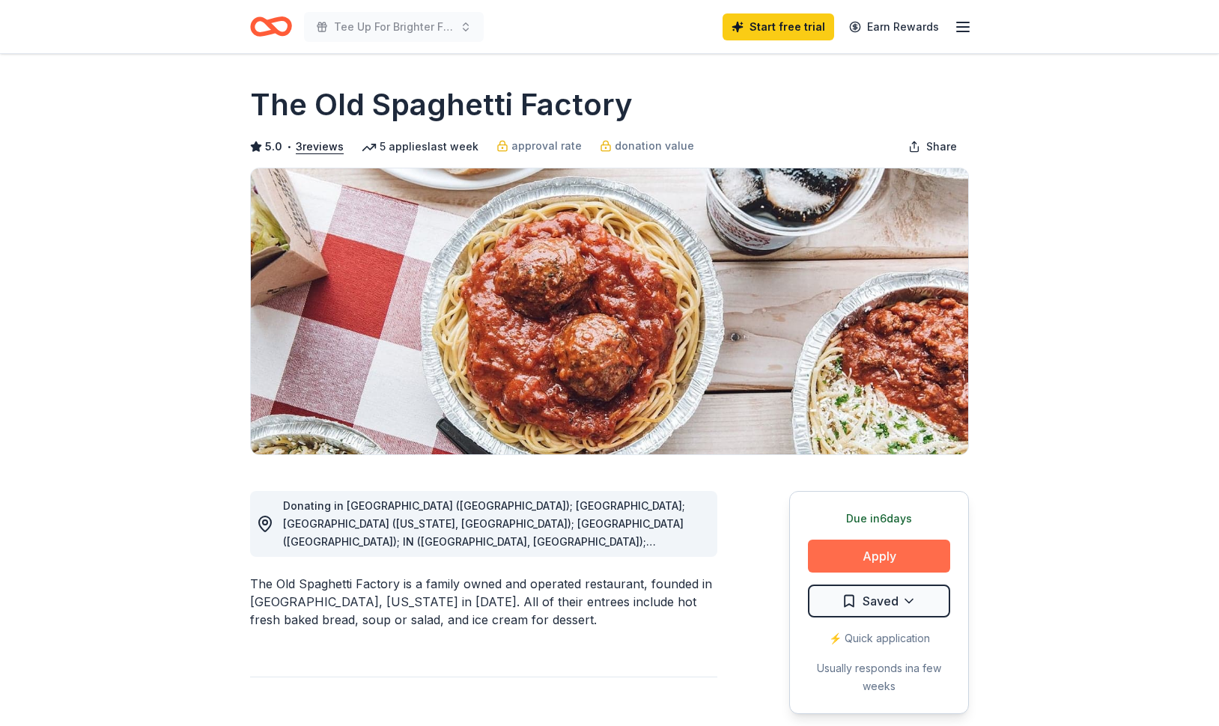
click at [886, 549] on button "Apply" at bounding box center [879, 556] width 142 height 33
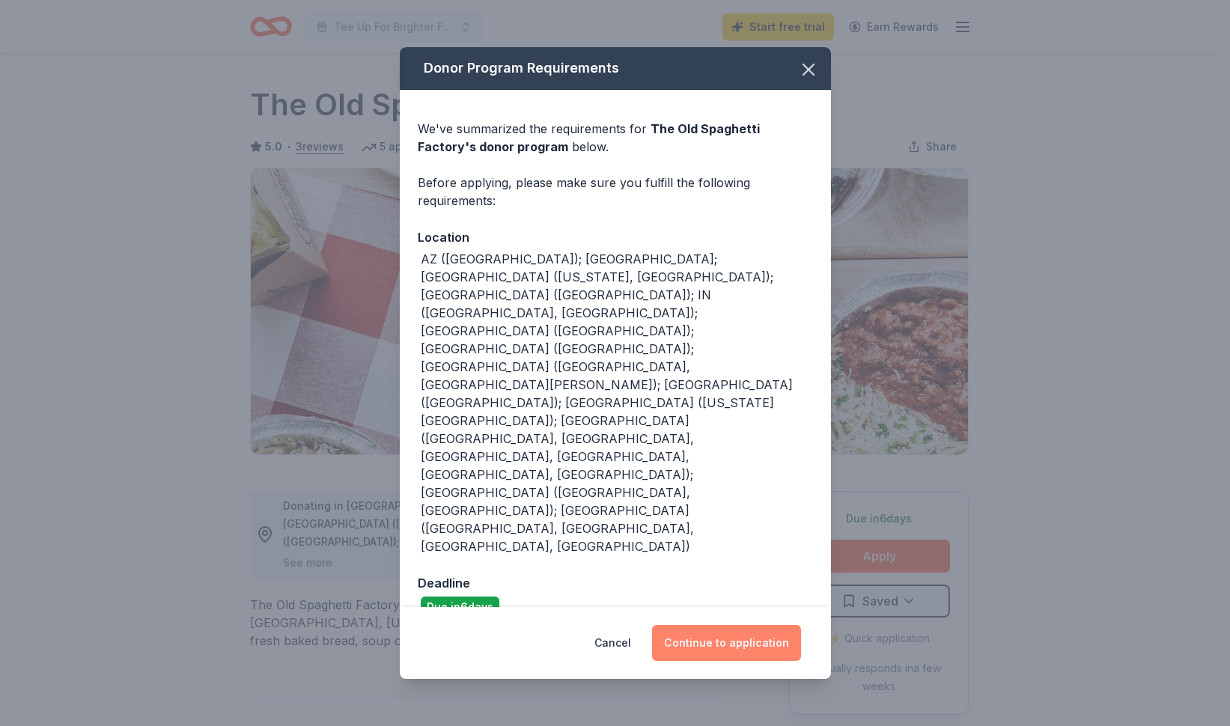
click at [750, 625] on button "Continue to application" at bounding box center [726, 643] width 149 height 36
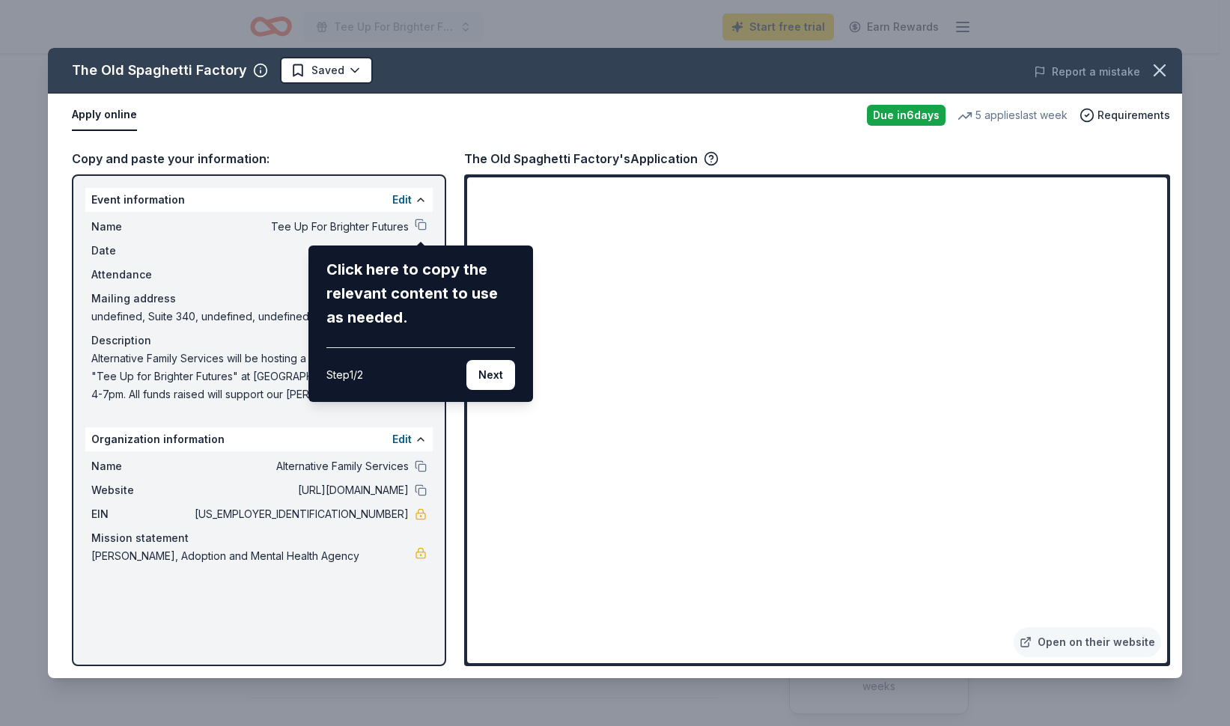
click at [419, 228] on div "The Old Spaghetti Factory Saved Report a mistake Apply online Due in 6 days 5 a…" at bounding box center [615, 363] width 1134 height 630
click at [484, 378] on button "Next" at bounding box center [490, 375] width 49 height 30
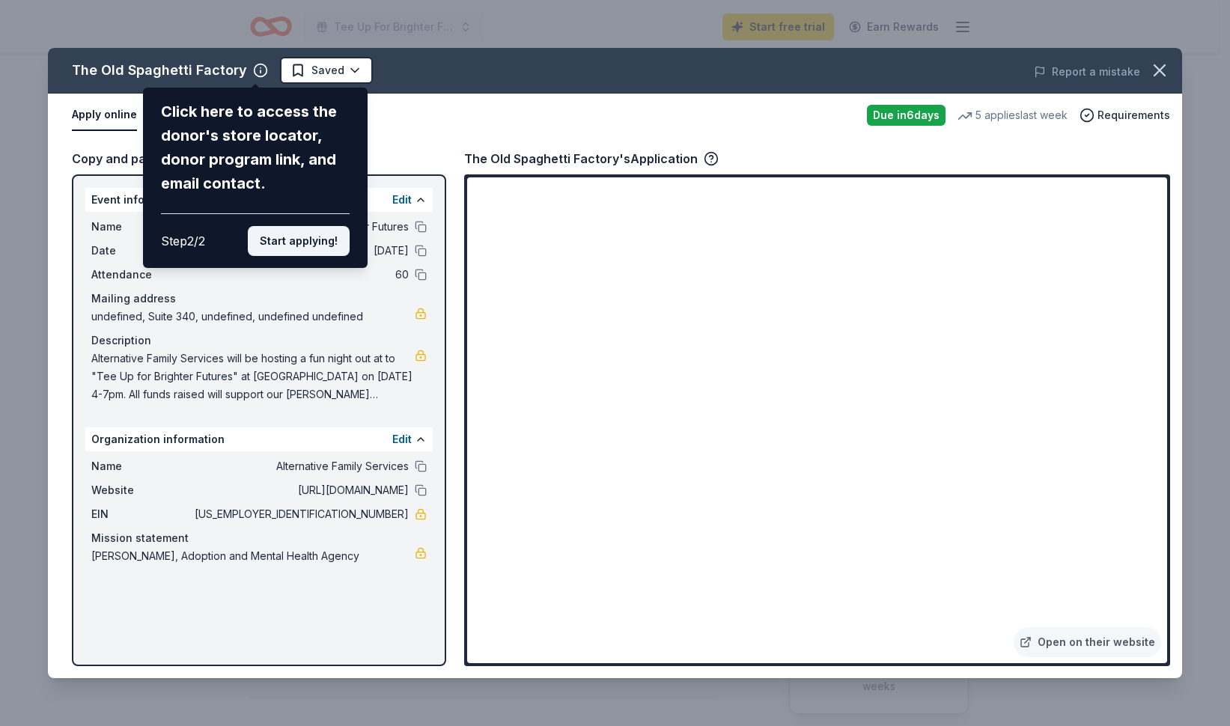
click at [299, 241] on button "Start applying!" at bounding box center [299, 241] width 102 height 30
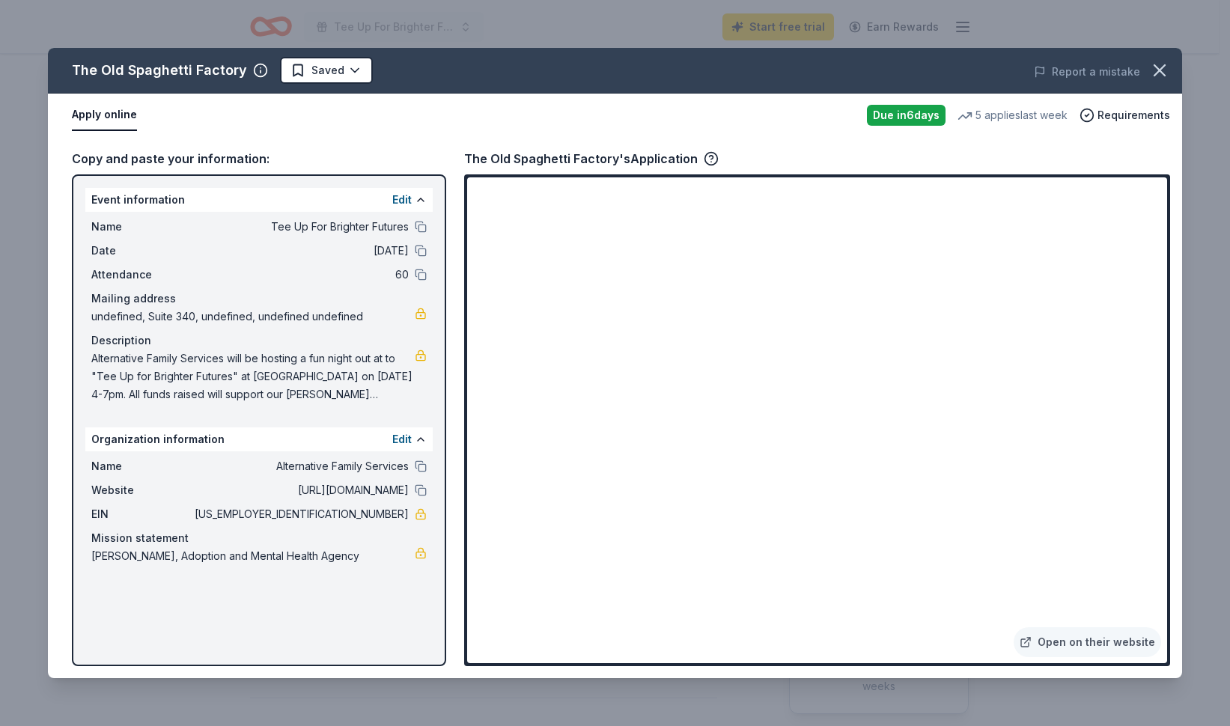
click at [701, 493] on div "The Old Spaghetti Factory Saved Report a mistake Apply online Due in 6 days 5 a…" at bounding box center [615, 363] width 1134 height 630
click at [699, 500] on div "The Old Spaghetti Factory Saved Report a mistake Apply online Due in 6 days 5 a…" at bounding box center [615, 363] width 1134 height 630
click at [425, 222] on button at bounding box center [421, 227] width 12 height 12
click at [350, 73] on html "Tee Up For Brighter Futures Start free trial Earn Rewards Due in 6 days Share T…" at bounding box center [615, 363] width 1230 height 726
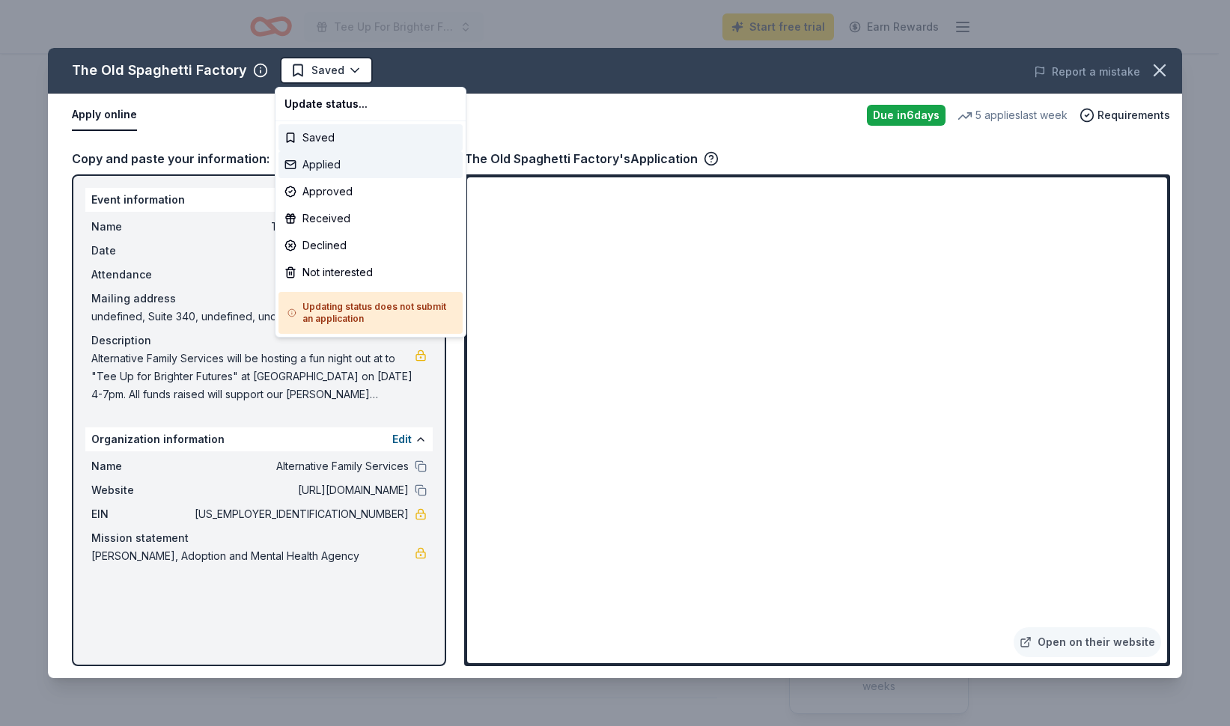
click at [394, 167] on div "Applied" at bounding box center [370, 164] width 184 height 27
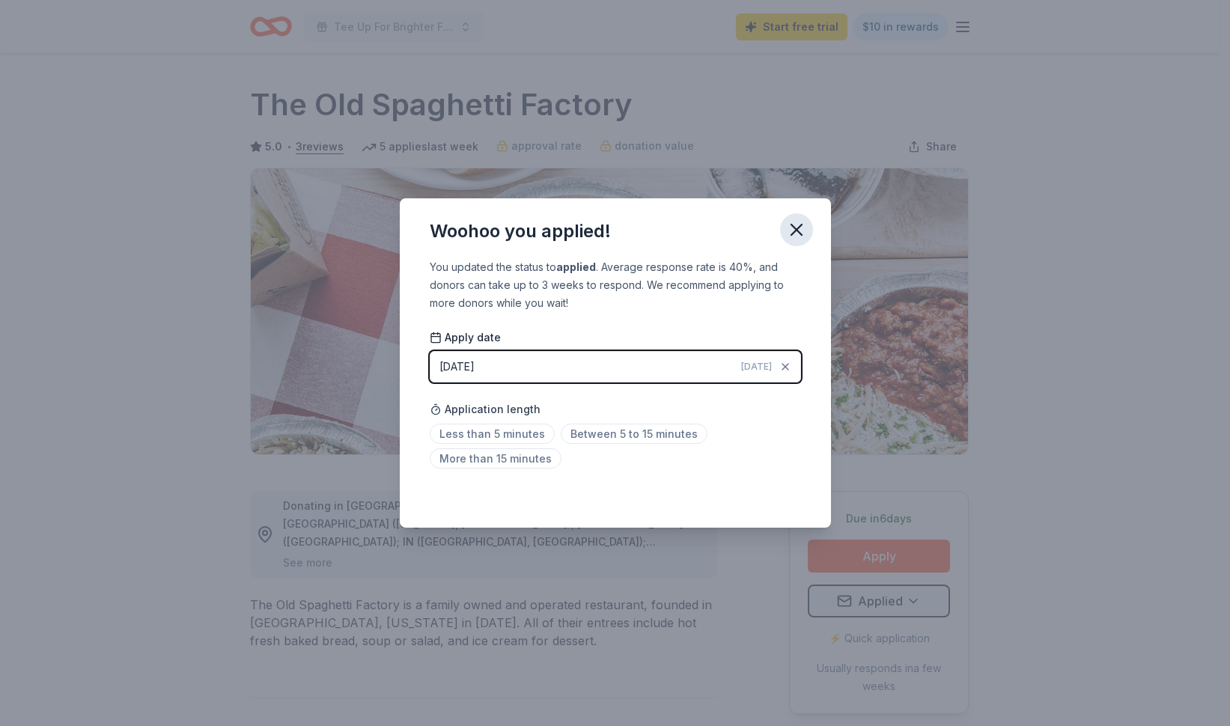
click at [802, 229] on icon "button" at bounding box center [796, 229] width 21 height 21
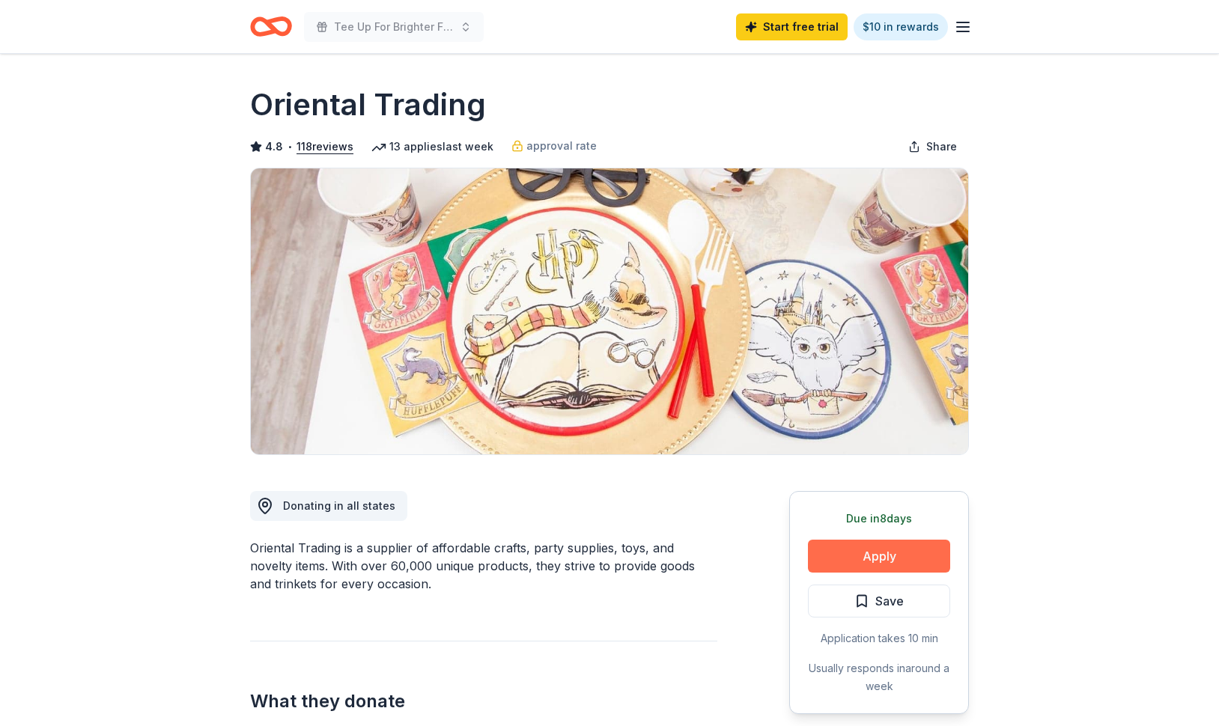
click at [876, 554] on button "Apply" at bounding box center [879, 556] width 142 height 33
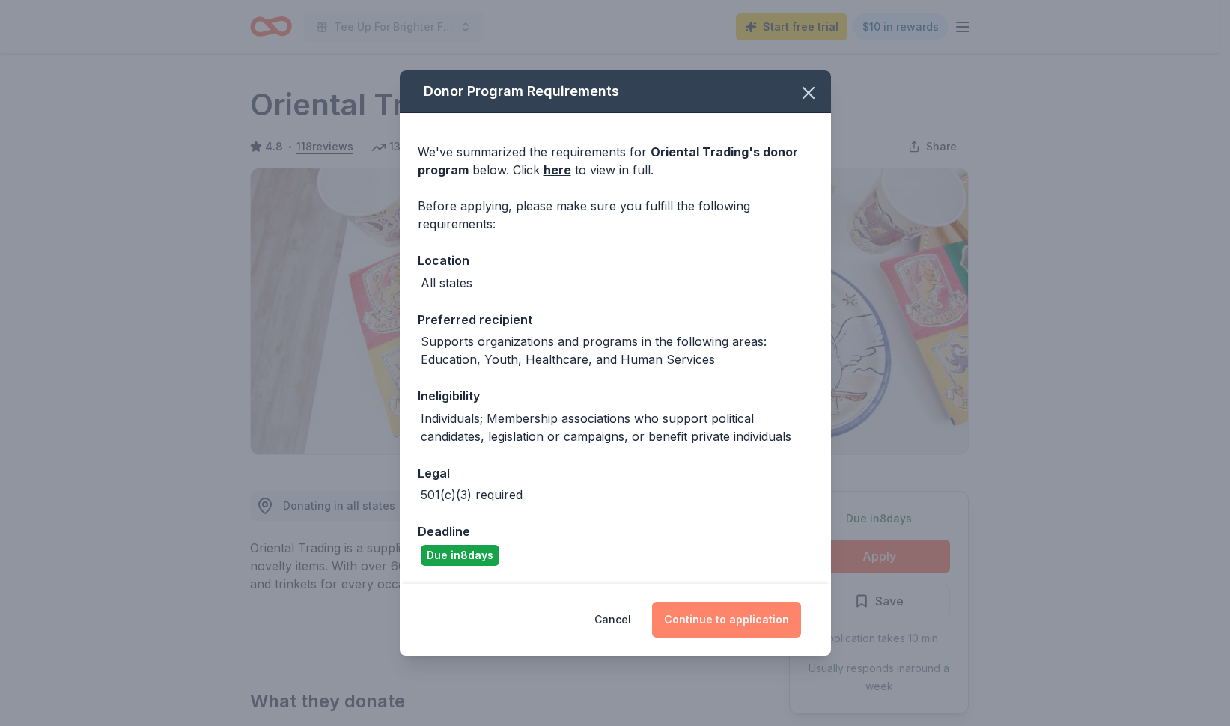
click at [723, 620] on button "Continue to application" at bounding box center [726, 620] width 149 height 36
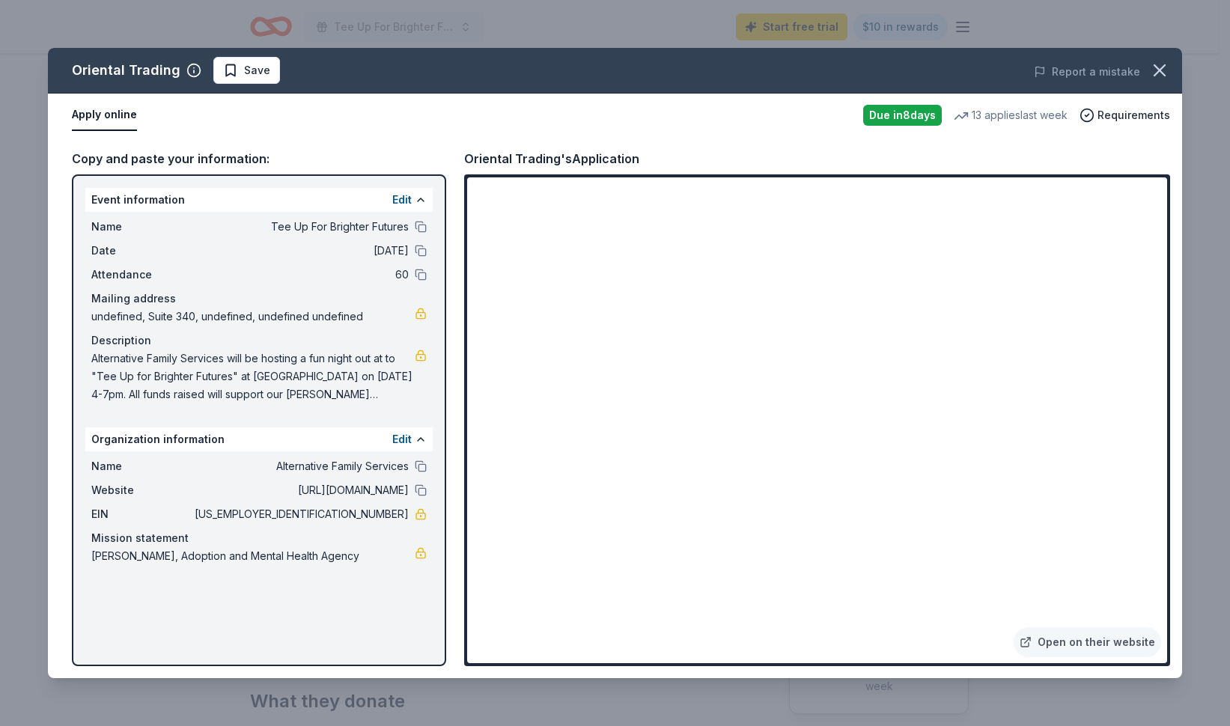
drag, startPoint x: 1197, startPoint y: 201, endPoint x: 1183, endPoint y: 192, distance: 16.6
click at [1195, 228] on div "Oriental Trading Save Report a mistake Apply online Due in 8 days 13 applies la…" at bounding box center [615, 363] width 1230 height 726
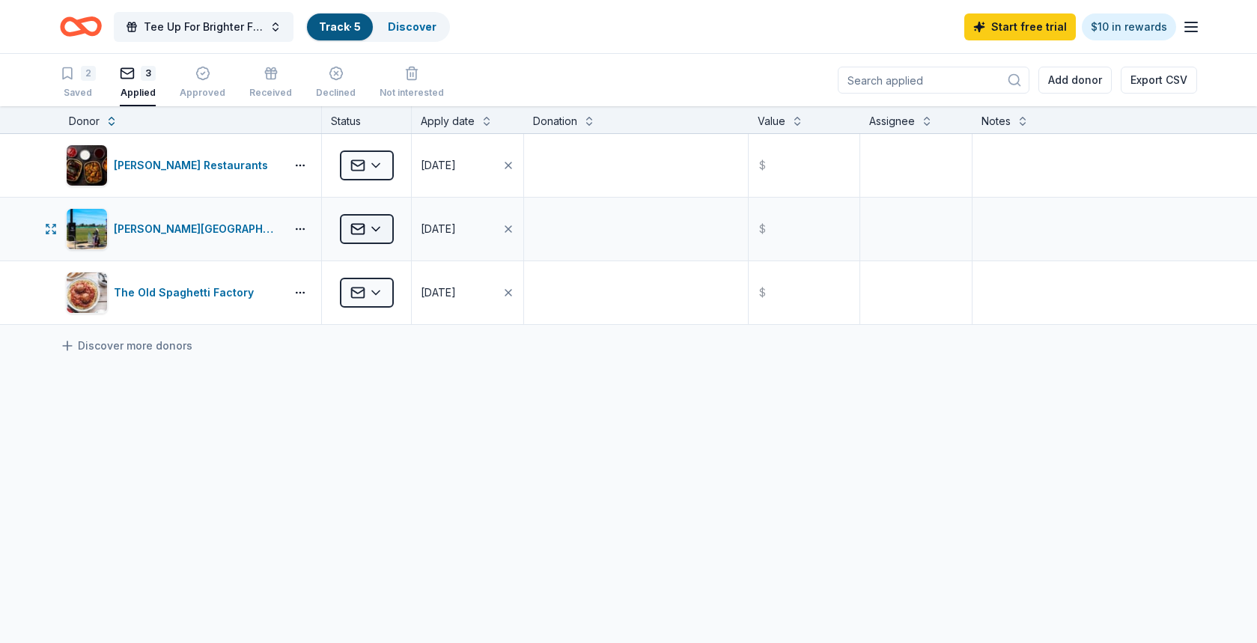
click at [377, 227] on html "Tee Up For Brighter Futures Track · 5 Discover Start free trial $10 in rewards …" at bounding box center [628, 321] width 1257 height 643
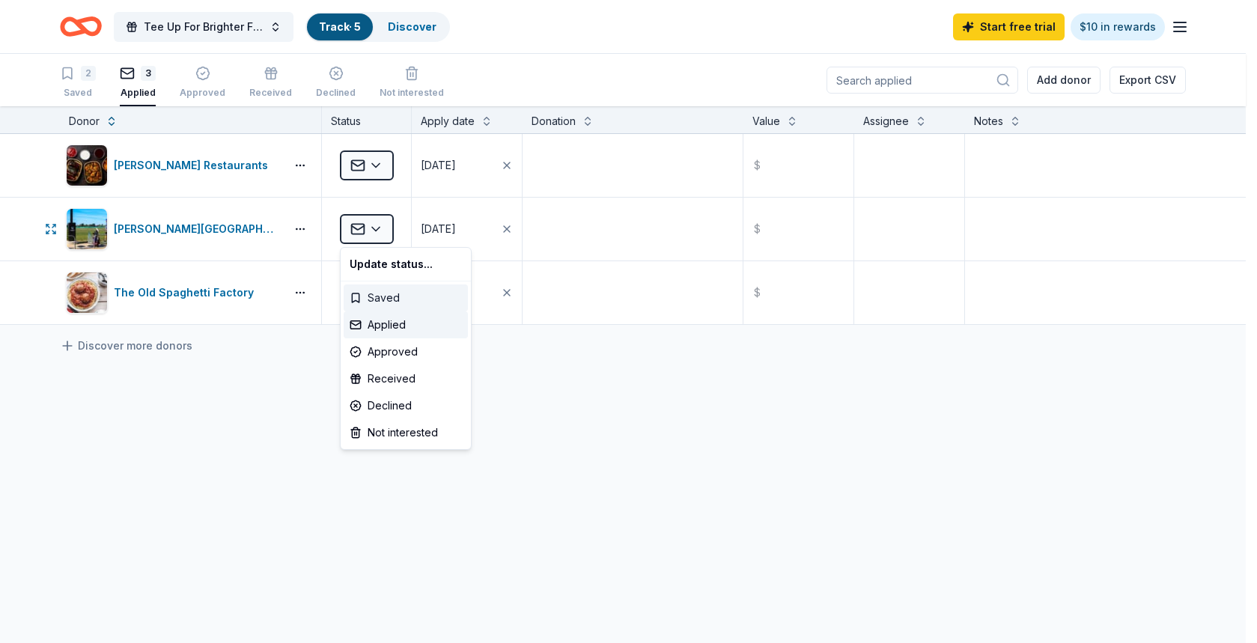
click at [385, 299] on div "Saved" at bounding box center [406, 297] width 124 height 27
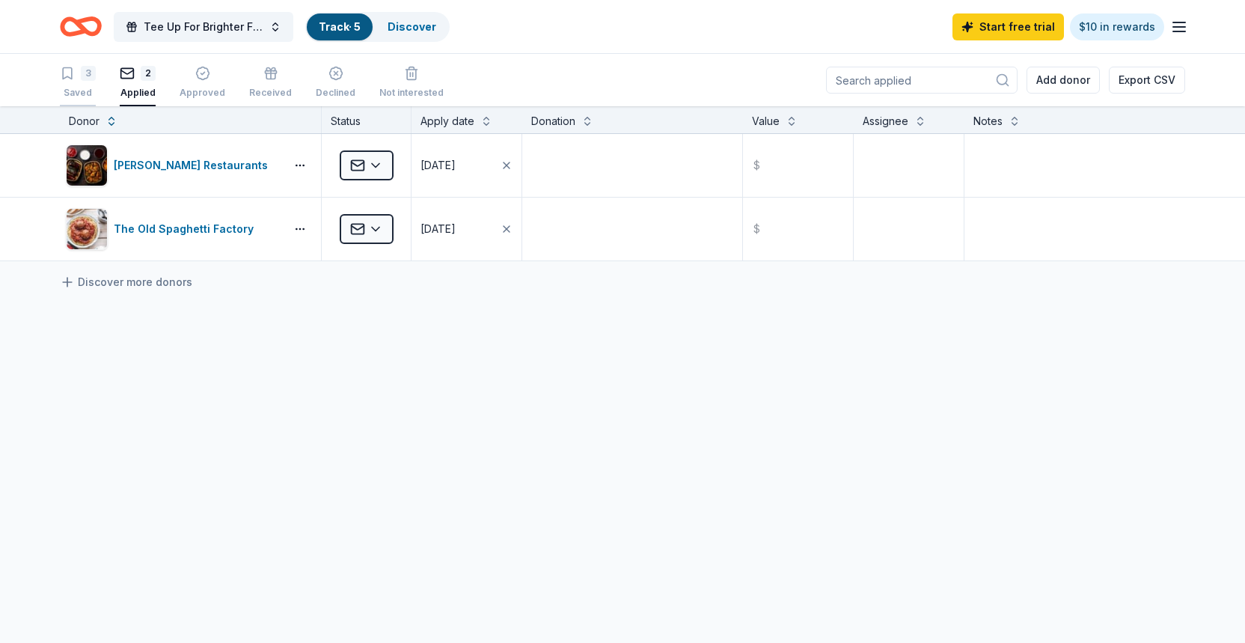
click at [83, 76] on div "3 Saved" at bounding box center [78, 75] width 36 height 33
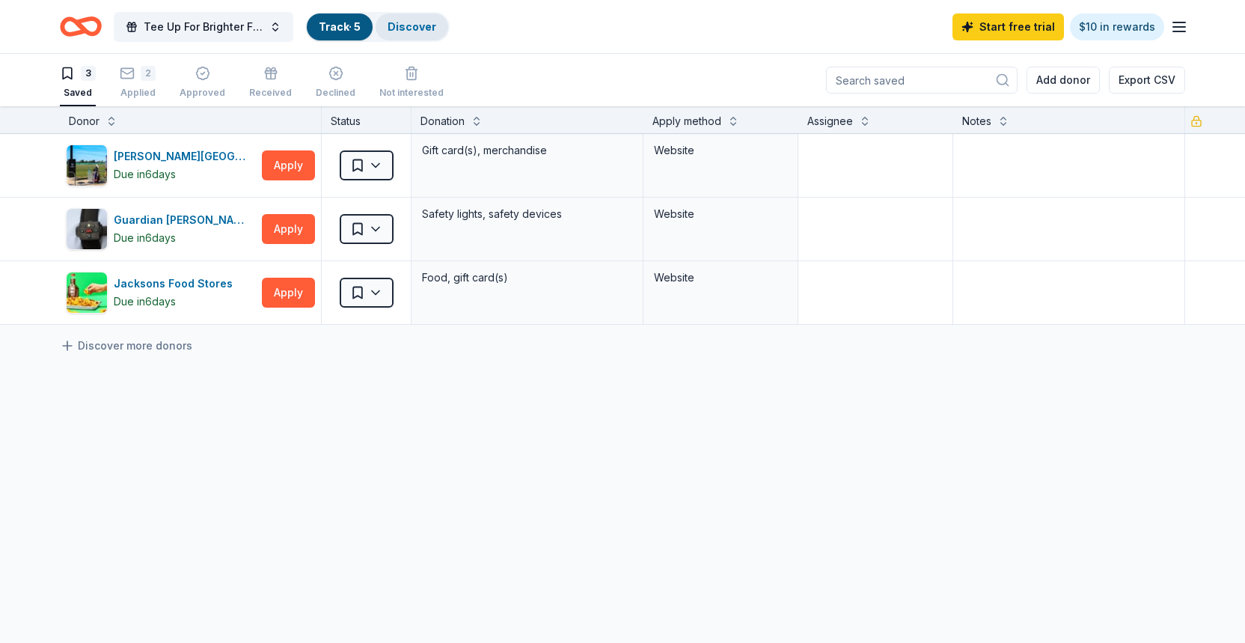
click at [407, 26] on link "Discover" at bounding box center [412, 26] width 49 height 13
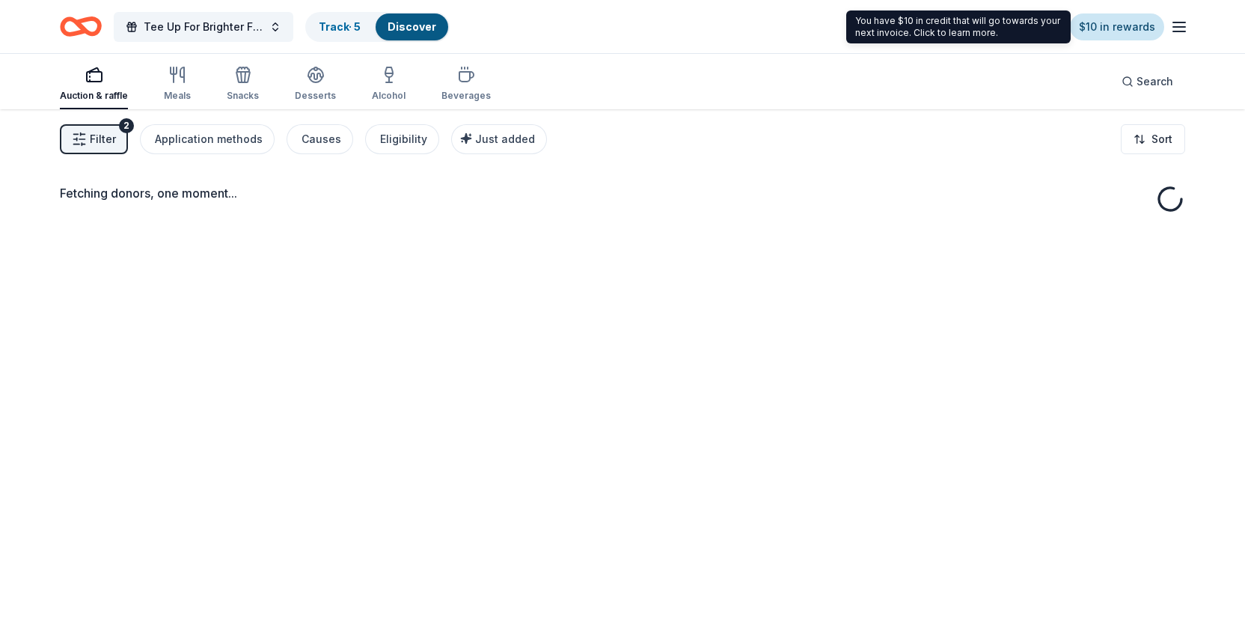
click at [1124, 32] on link "$10 in rewards" at bounding box center [1117, 26] width 94 height 27
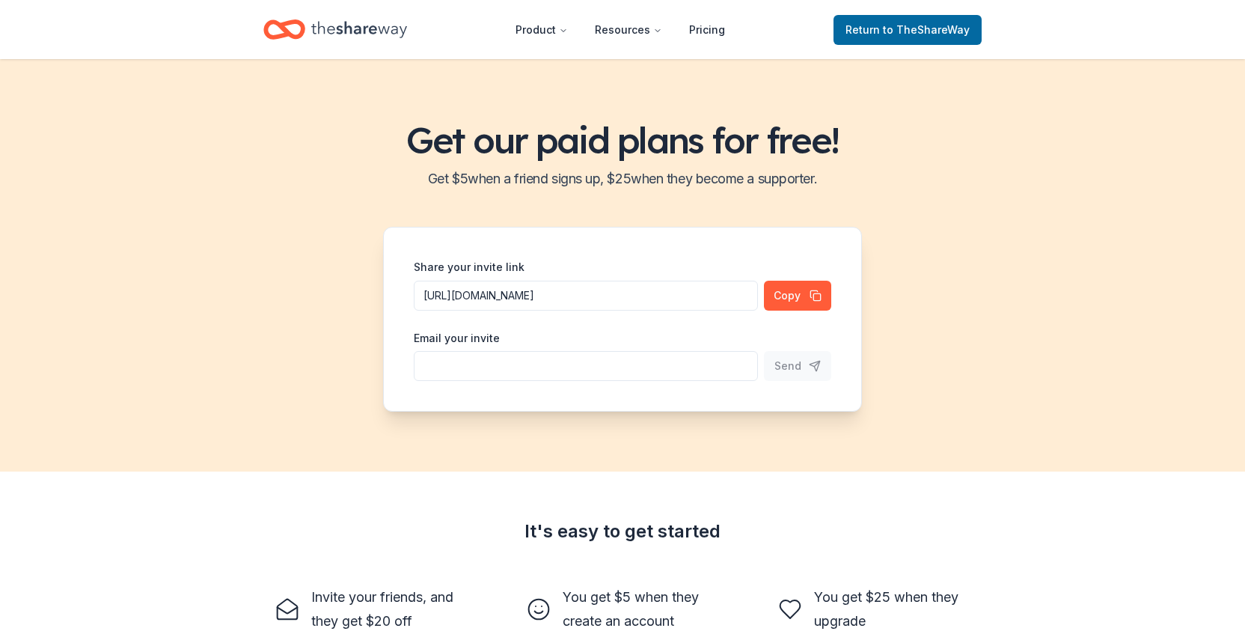
click at [1111, 216] on div "Get our paid plans for free! Get $ 5 when a friend signs up, $ 25 when they bec…" at bounding box center [622, 265] width 1245 height 412
